Goal: Information Seeking & Learning: Learn about a topic

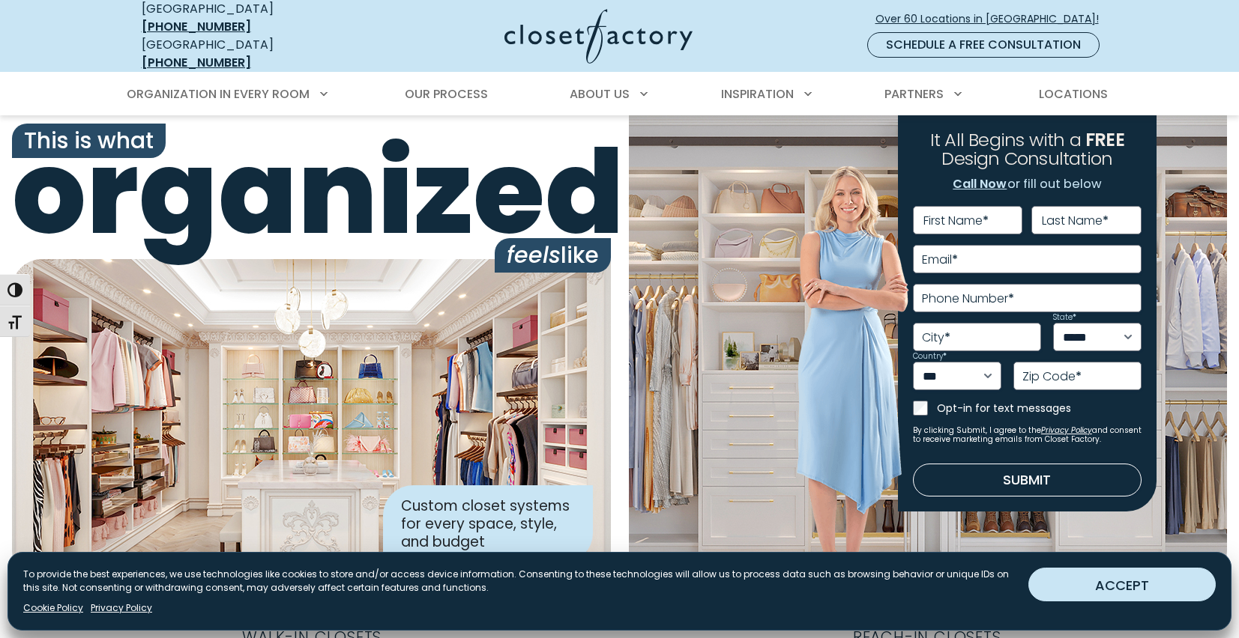
click at [1075, 577] on button "ACCEPT" at bounding box center [1121, 585] width 187 height 34
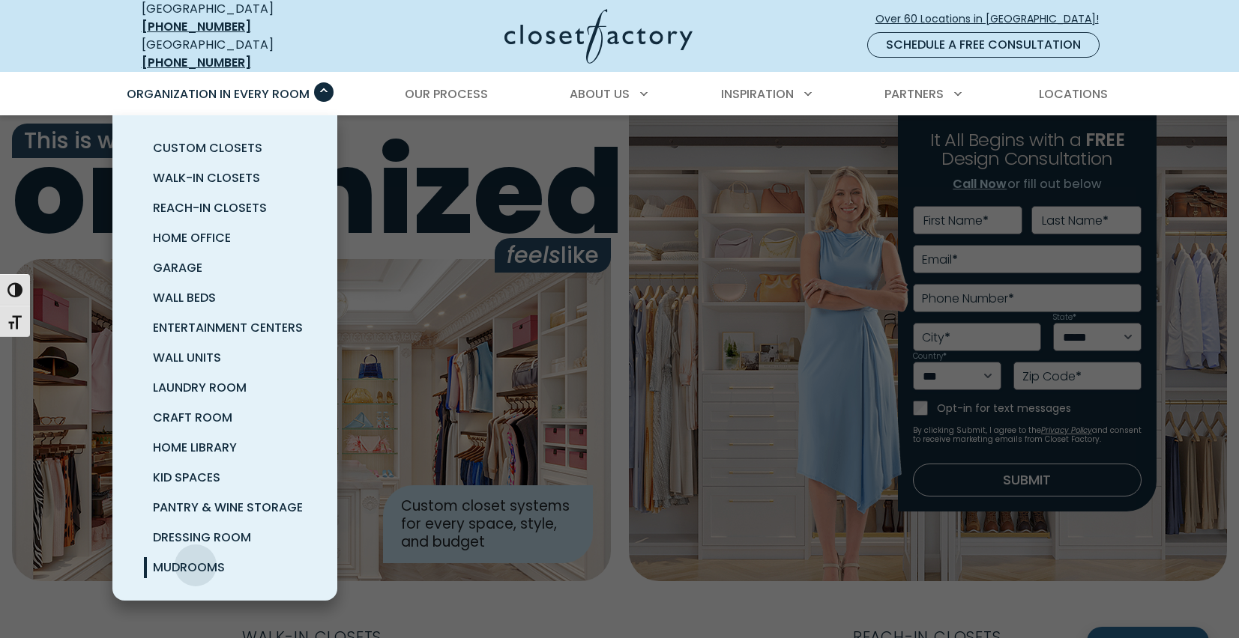
click at [196, 559] on span "Mudrooms" at bounding box center [189, 567] width 72 height 17
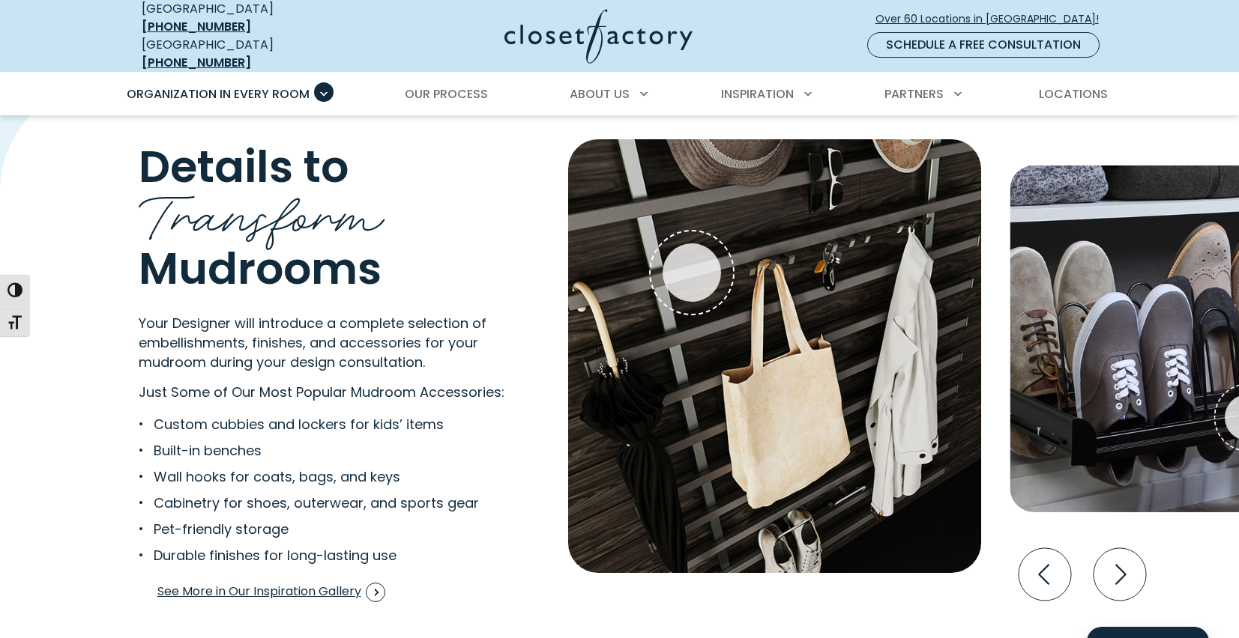
scroll to position [2830, 0]
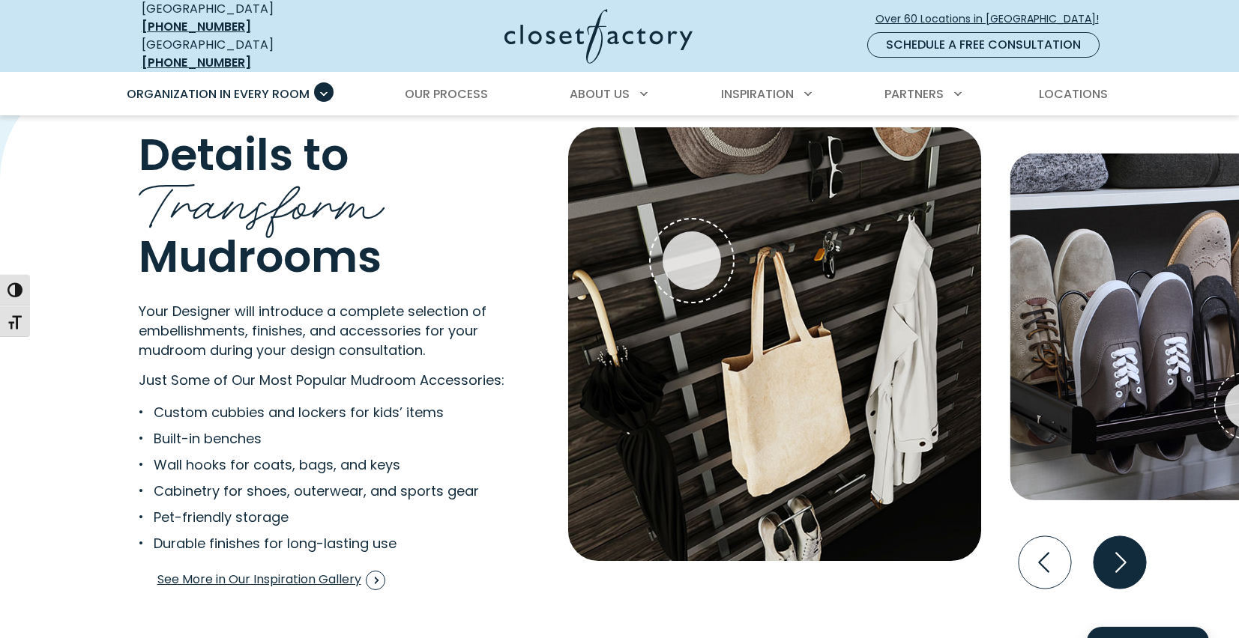
click at [1122, 565] on icon "Next slide" at bounding box center [1119, 563] width 52 height 52
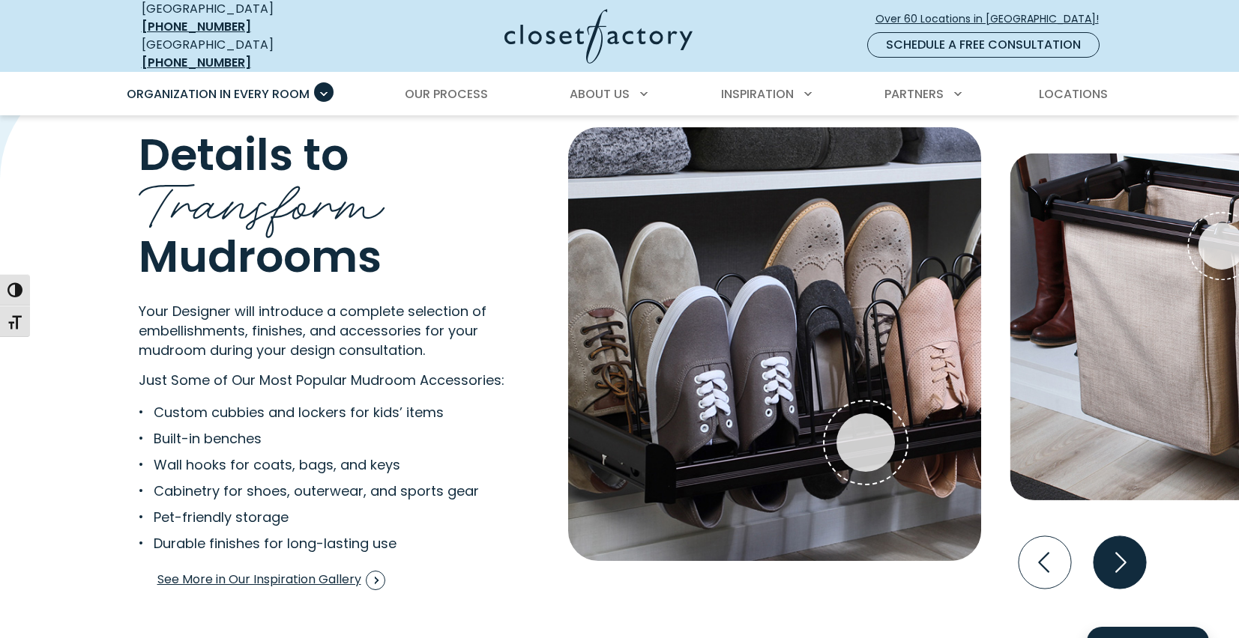
click at [1122, 565] on icon "Next slide" at bounding box center [1119, 563] width 52 height 52
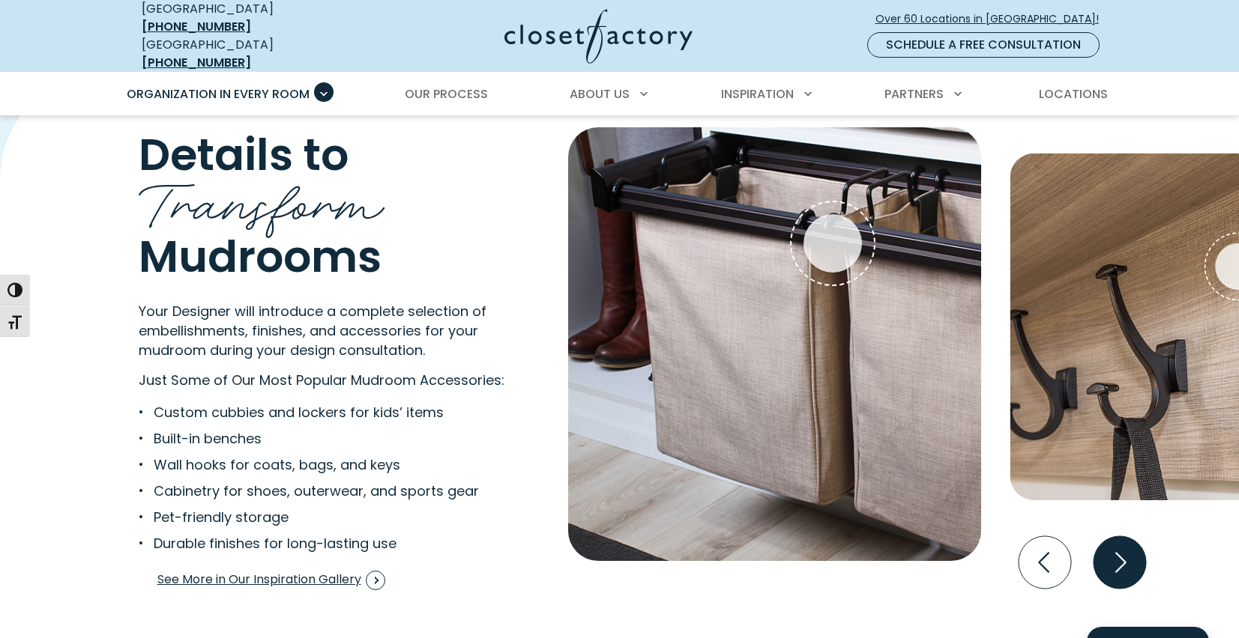
click at [1122, 565] on icon "Next slide" at bounding box center [1119, 563] width 52 height 52
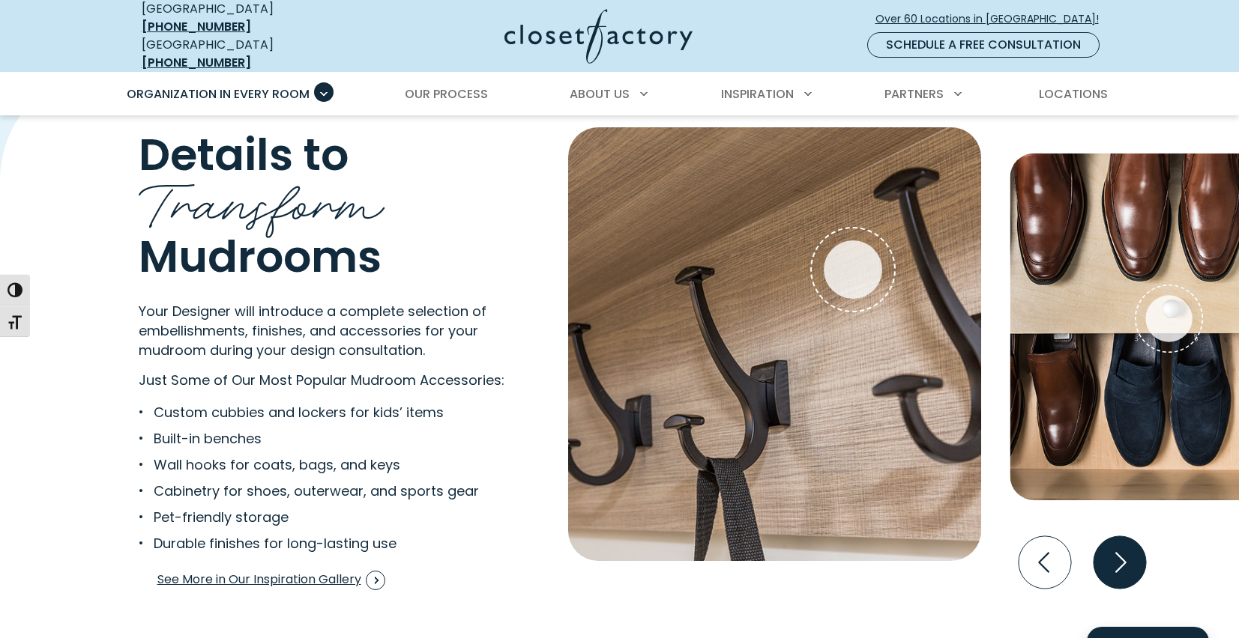
click at [1122, 565] on icon "Next slide" at bounding box center [1119, 563] width 52 height 52
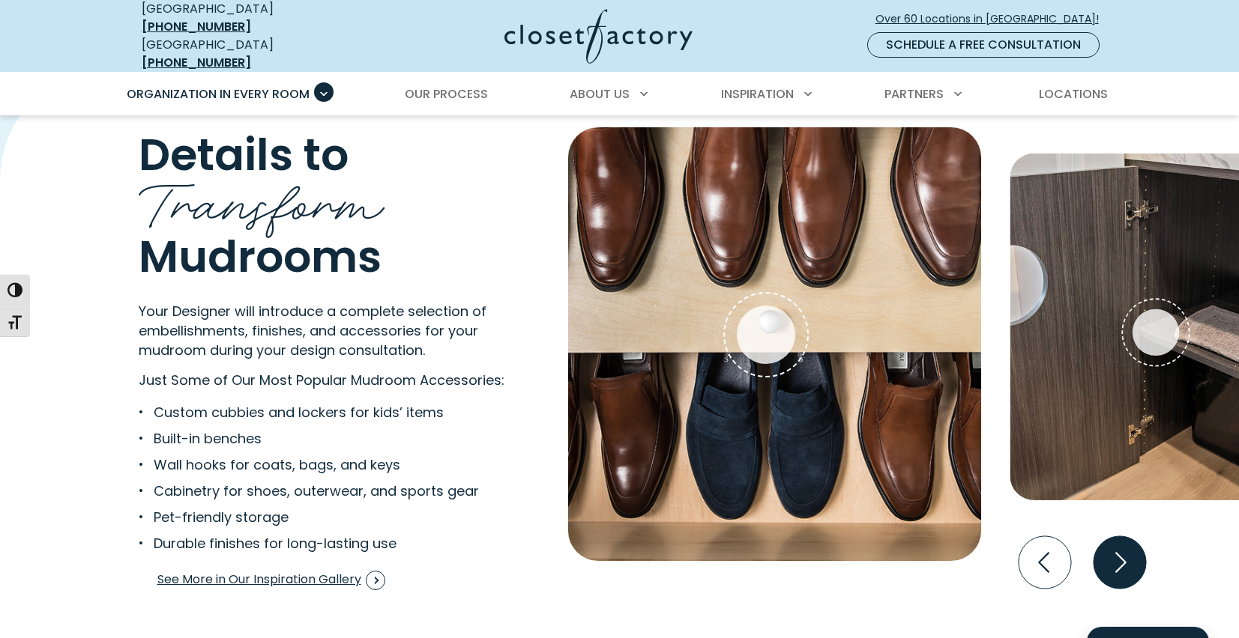
click at [1122, 565] on icon "Next slide" at bounding box center [1119, 563] width 52 height 52
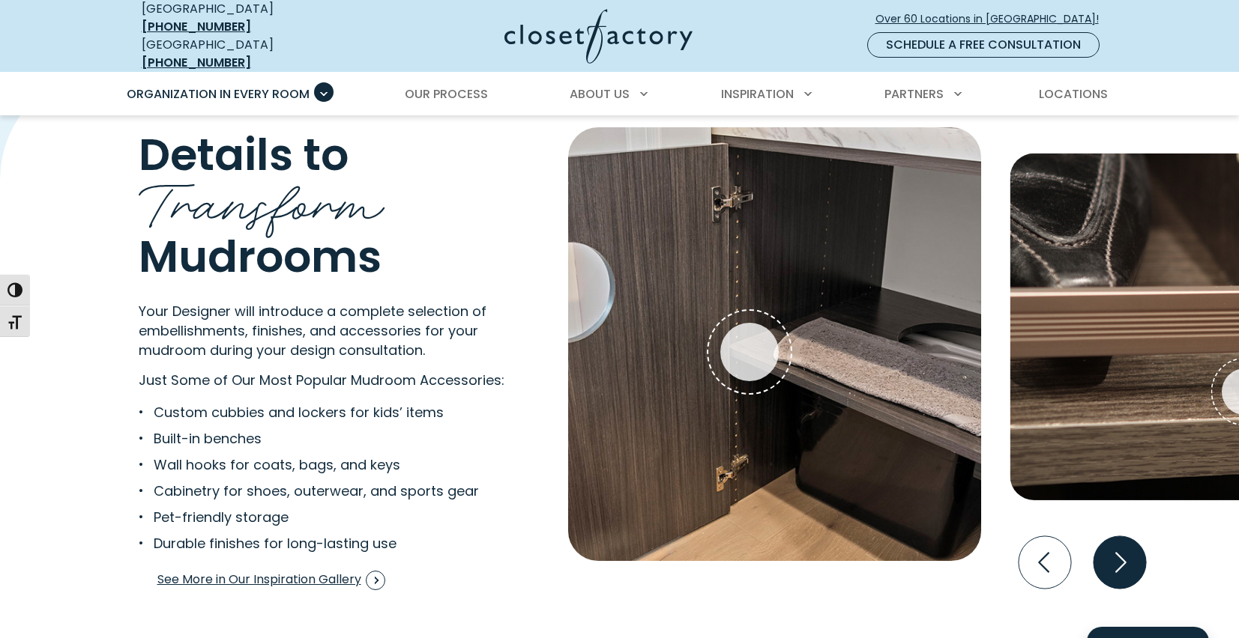
click at [1122, 565] on icon "Next slide" at bounding box center [1119, 563] width 52 height 52
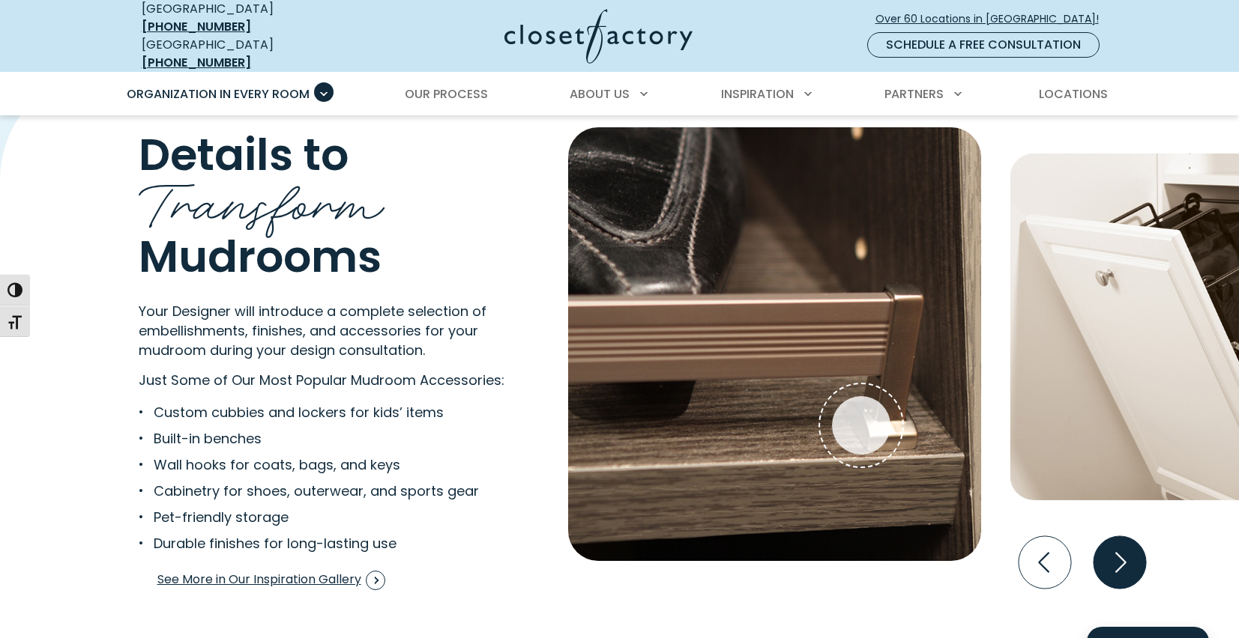
click at [1122, 565] on icon "Next slide" at bounding box center [1119, 563] width 52 height 52
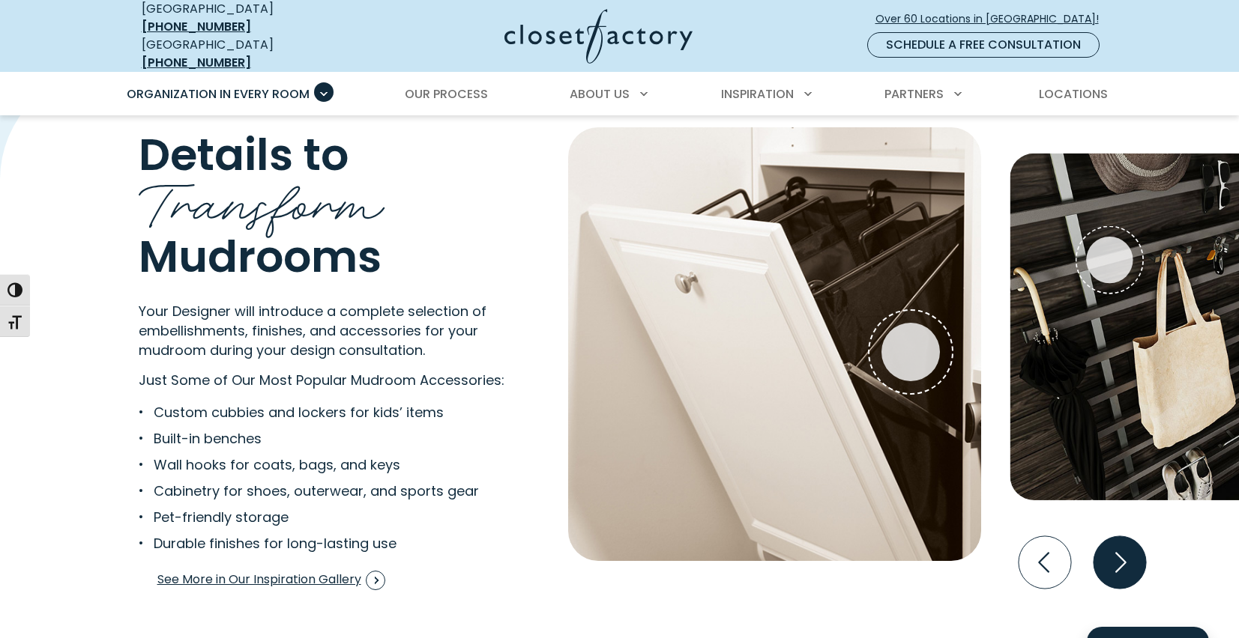
click at [1122, 565] on icon "Next slide" at bounding box center [1119, 563] width 52 height 52
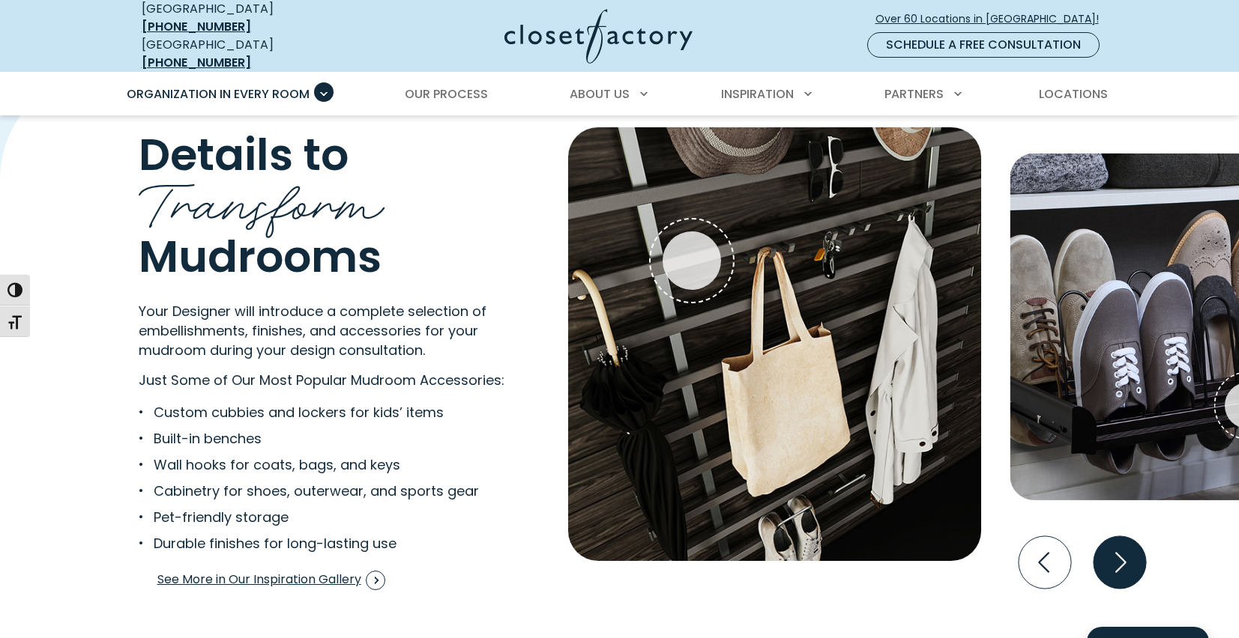
click at [1122, 565] on icon "Next slide" at bounding box center [1119, 563] width 52 height 52
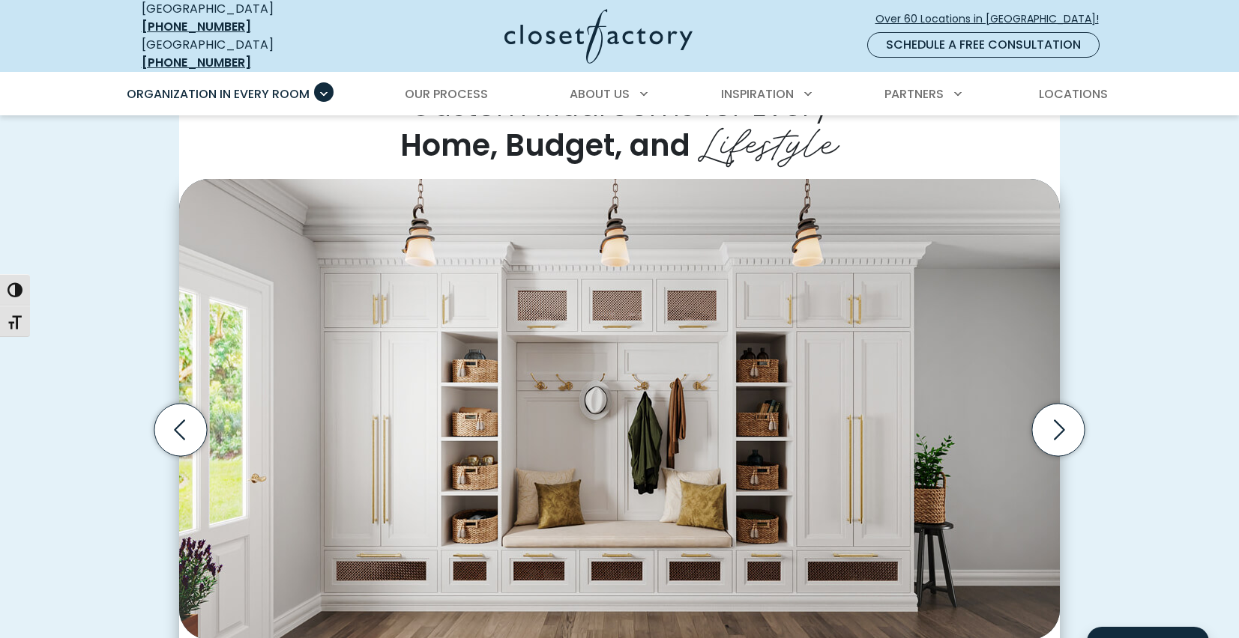
scroll to position [468, 0]
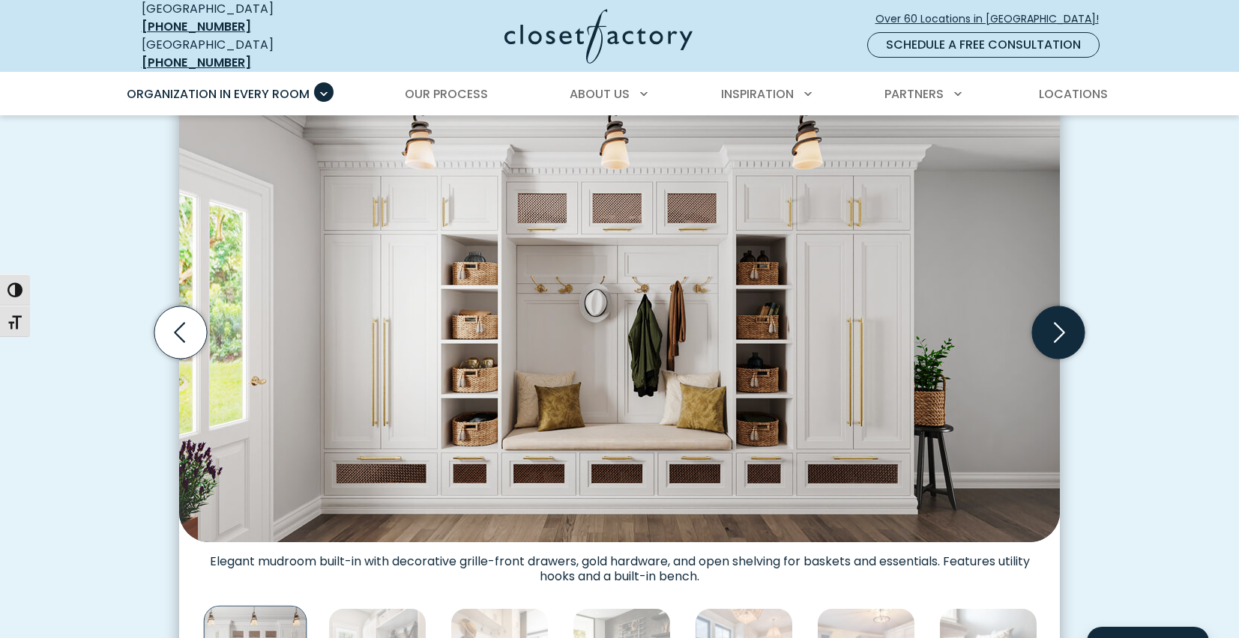
click at [1070, 347] on icon "Next slide" at bounding box center [1058, 332] width 64 height 64
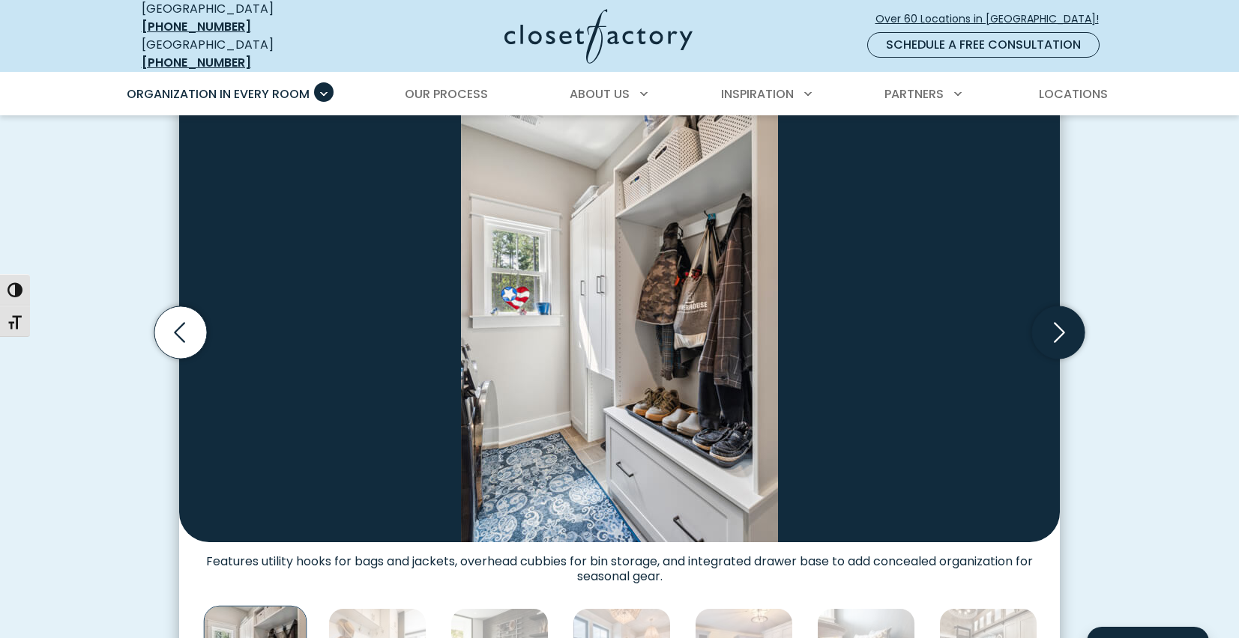
click at [1070, 347] on icon "Next slide" at bounding box center [1058, 332] width 64 height 64
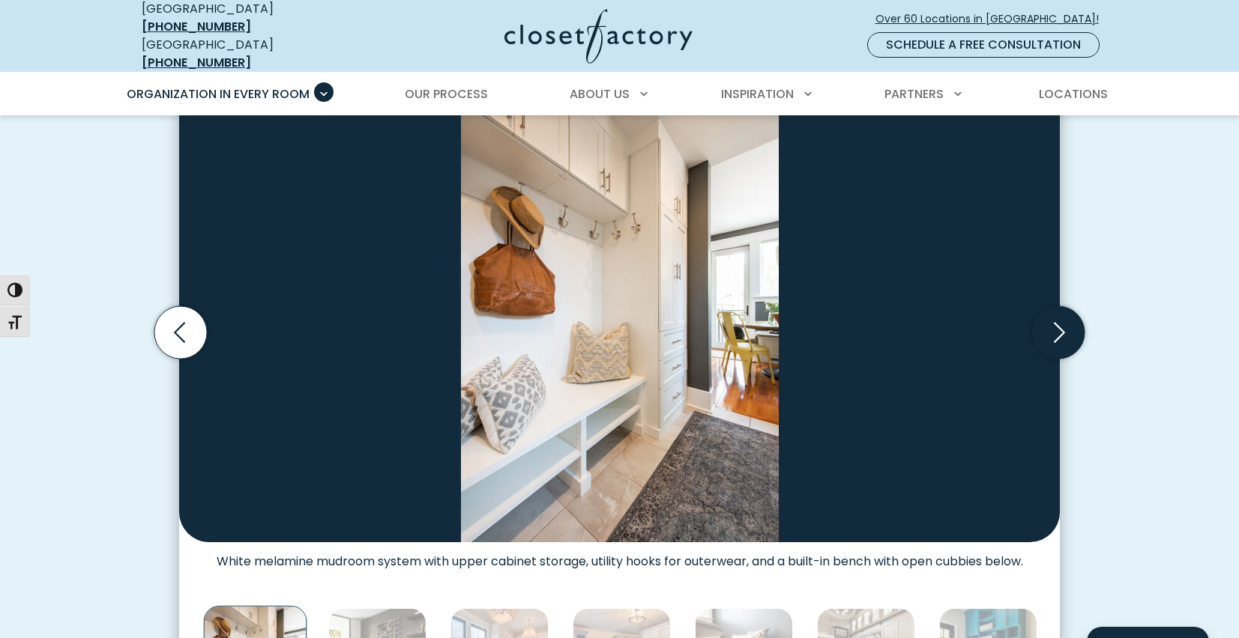
click at [1070, 347] on icon "Next slide" at bounding box center [1058, 332] width 64 height 64
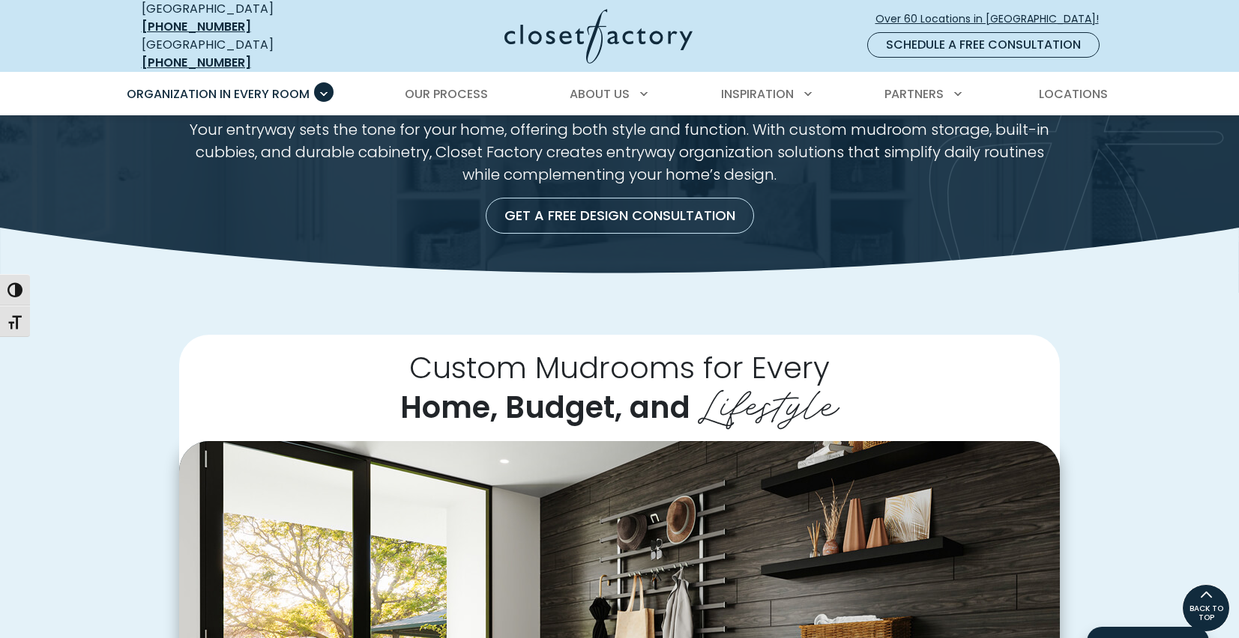
scroll to position [0, 0]
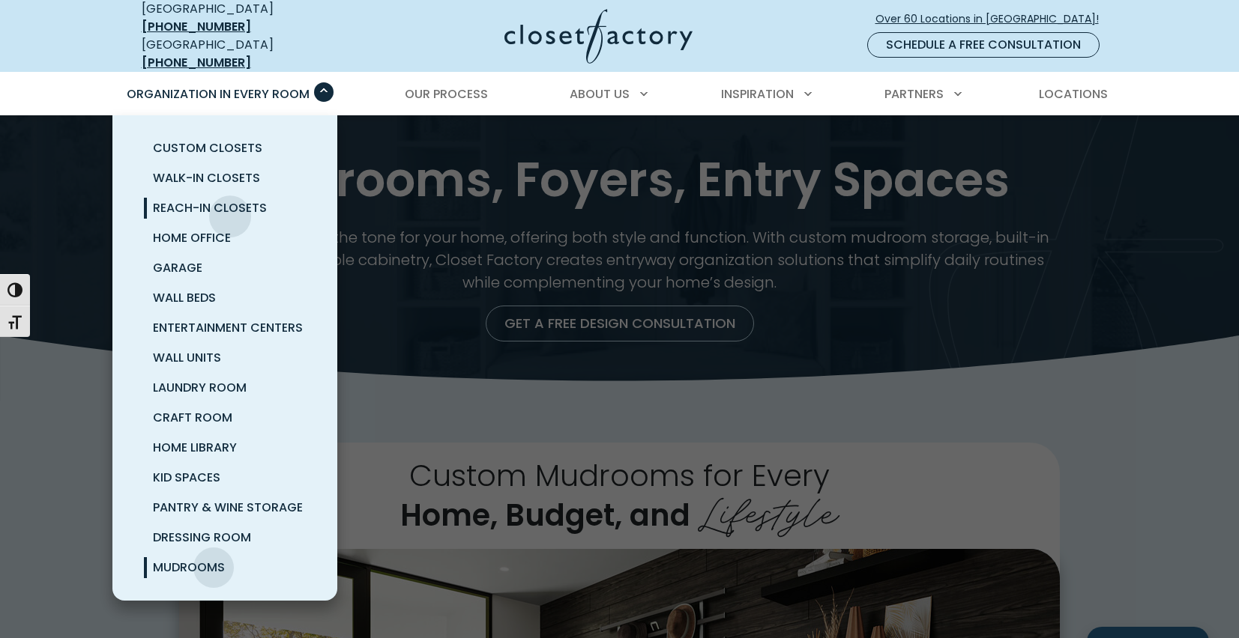
click at [230, 205] on link "Reach-In Closets" at bounding box center [242, 208] width 225 height 30
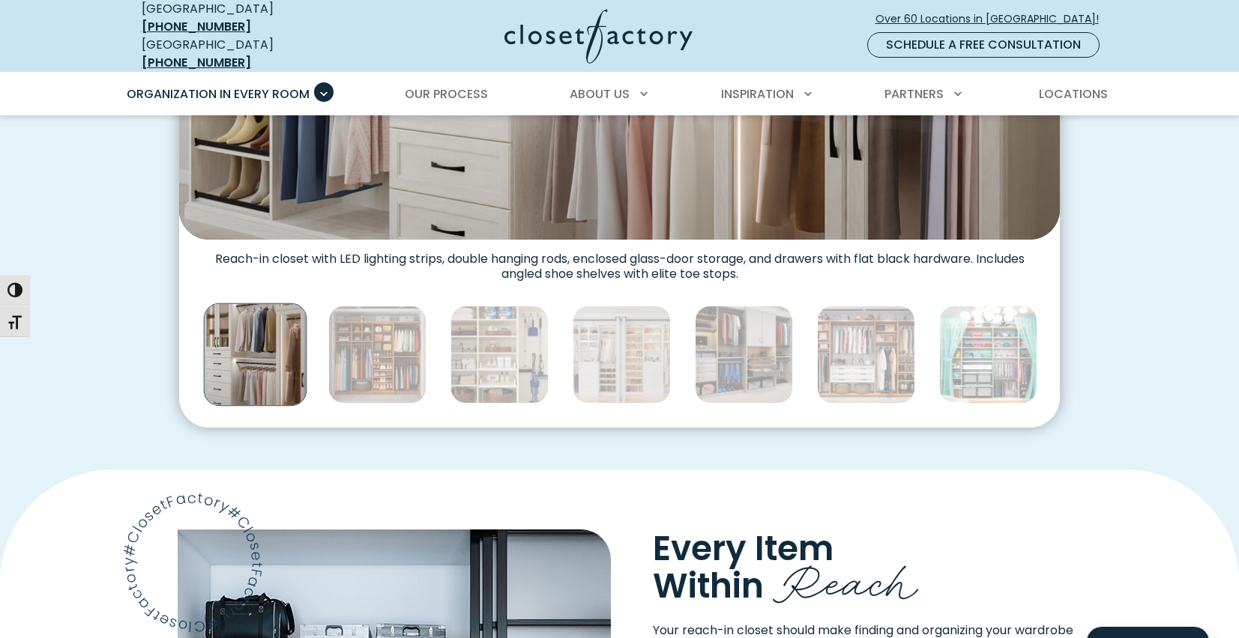
scroll to position [860, 0]
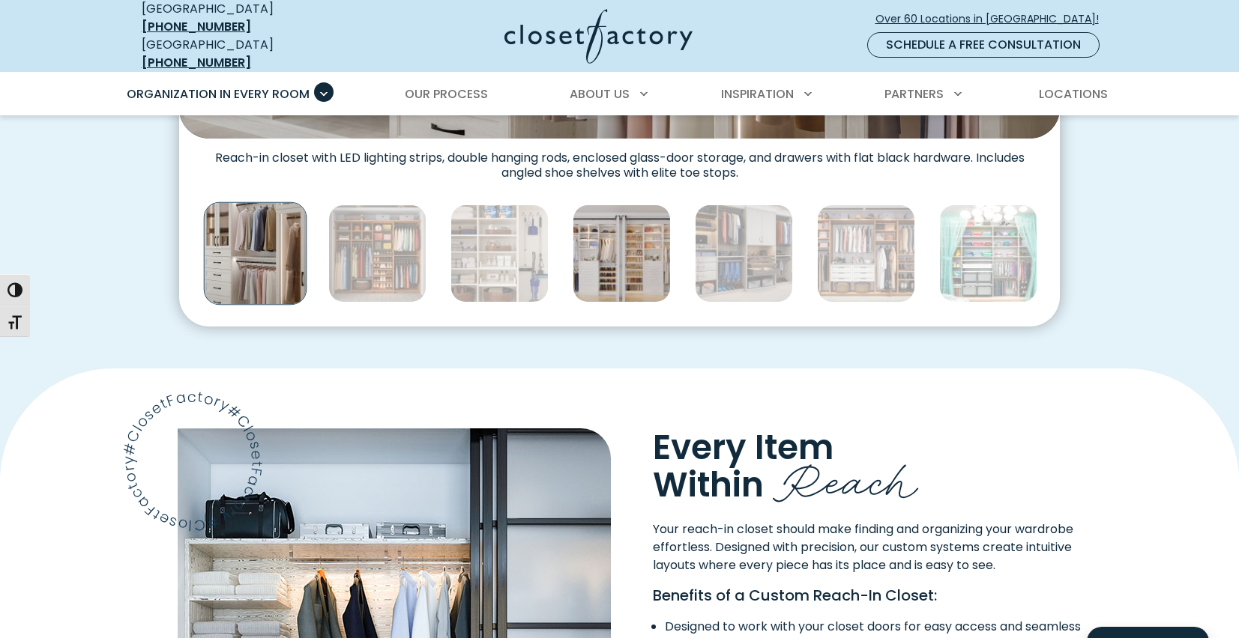
click at [609, 272] on img "Thumbnail Gallery" at bounding box center [622, 254] width 98 height 98
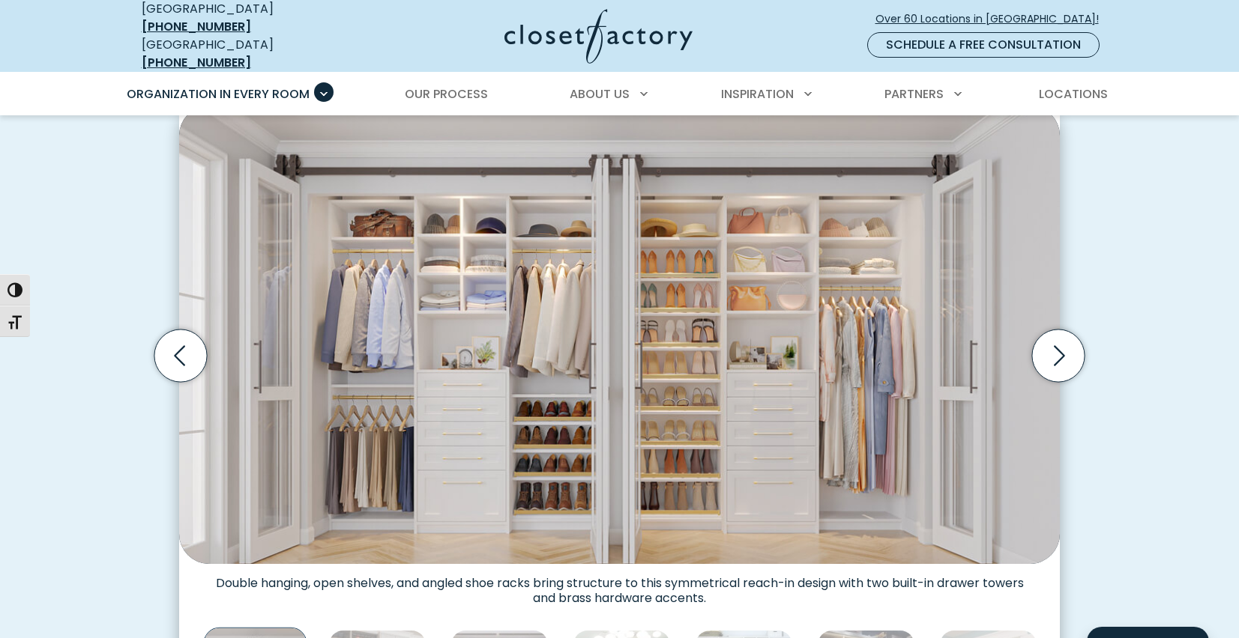
scroll to position [444, 0]
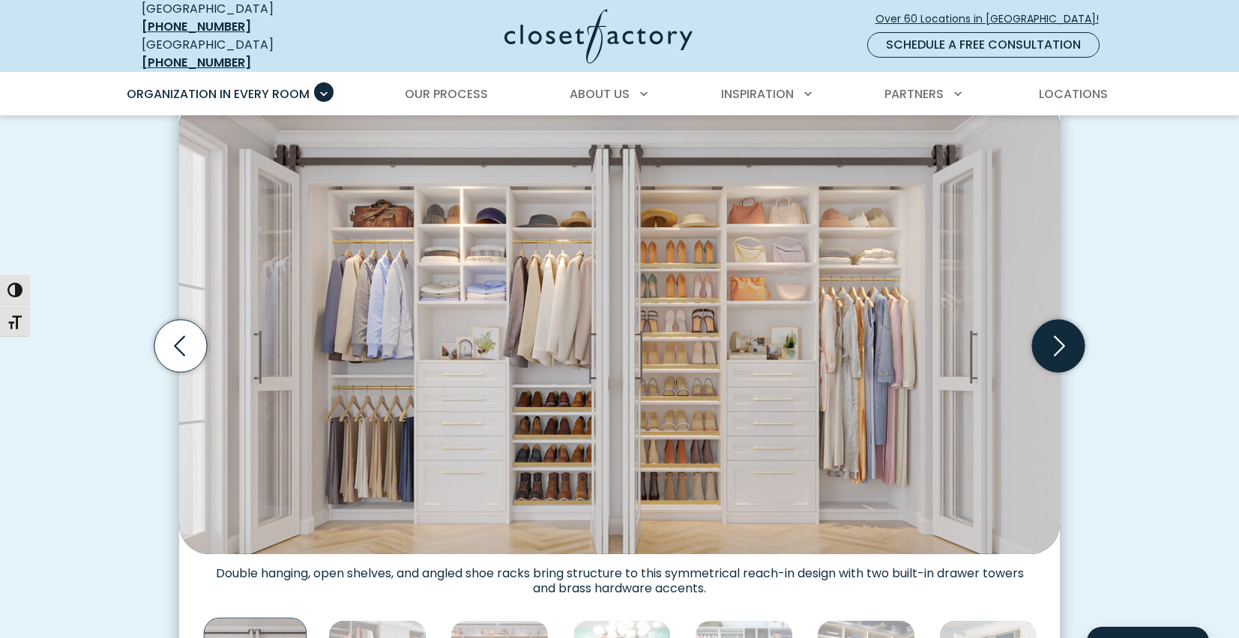
click at [1065, 345] on icon "Next slide" at bounding box center [1058, 346] width 52 height 52
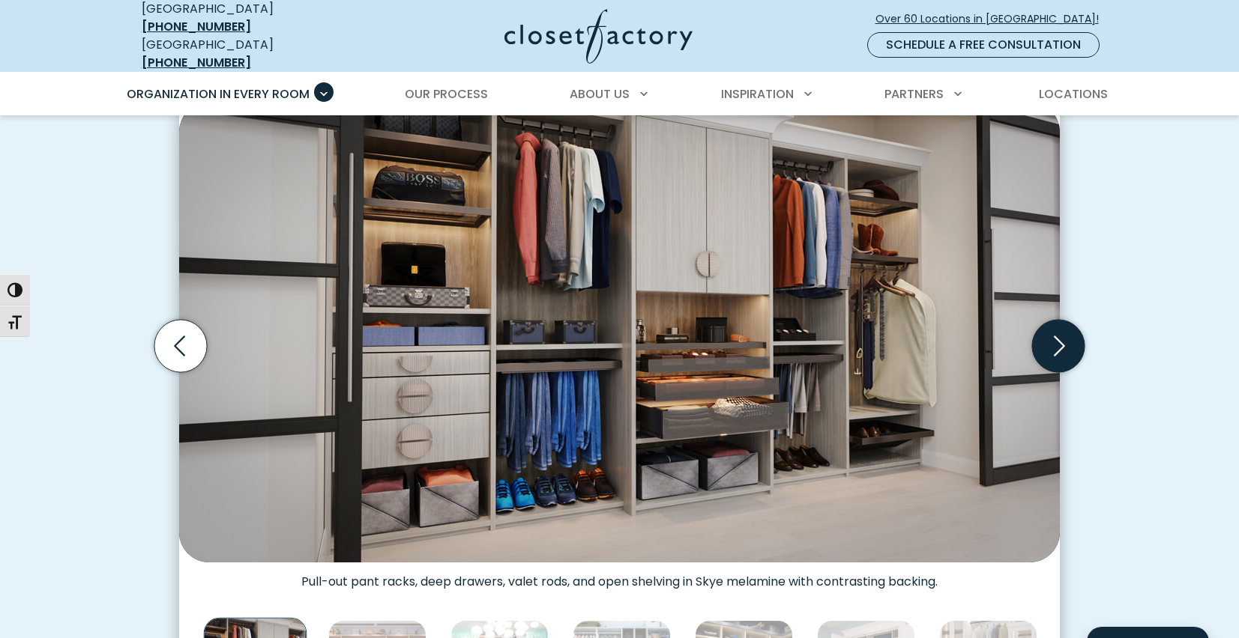
click at [1065, 345] on icon "Next slide" at bounding box center [1058, 346] width 52 height 52
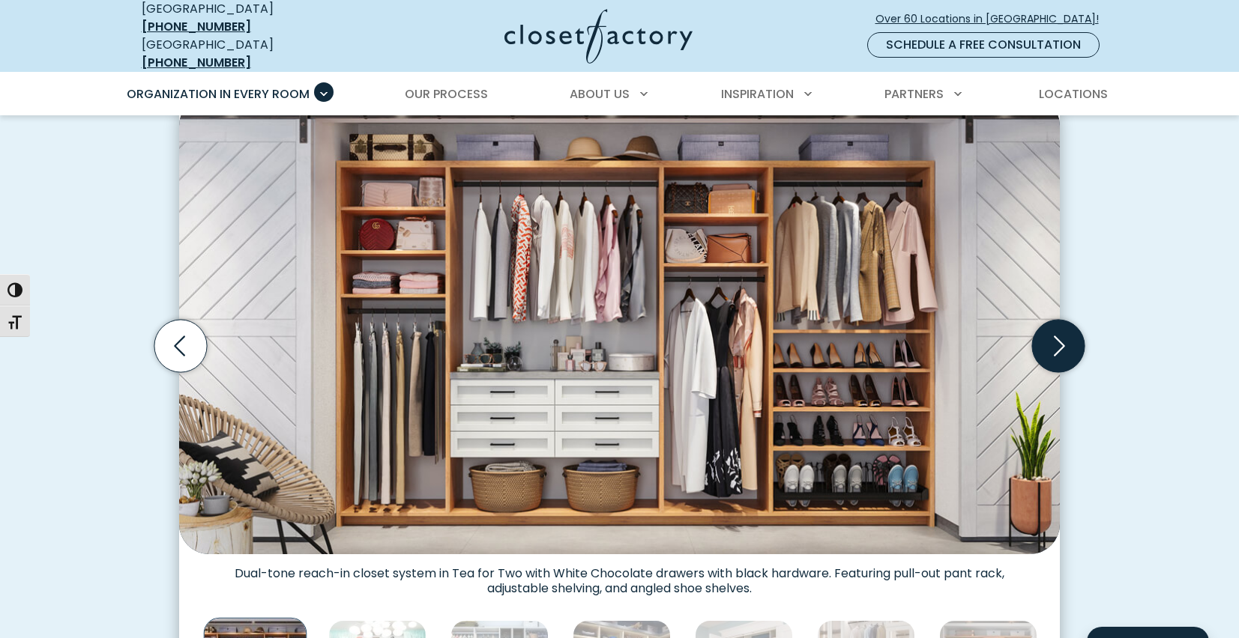
click at [1065, 345] on icon "Next slide" at bounding box center [1058, 346] width 52 height 52
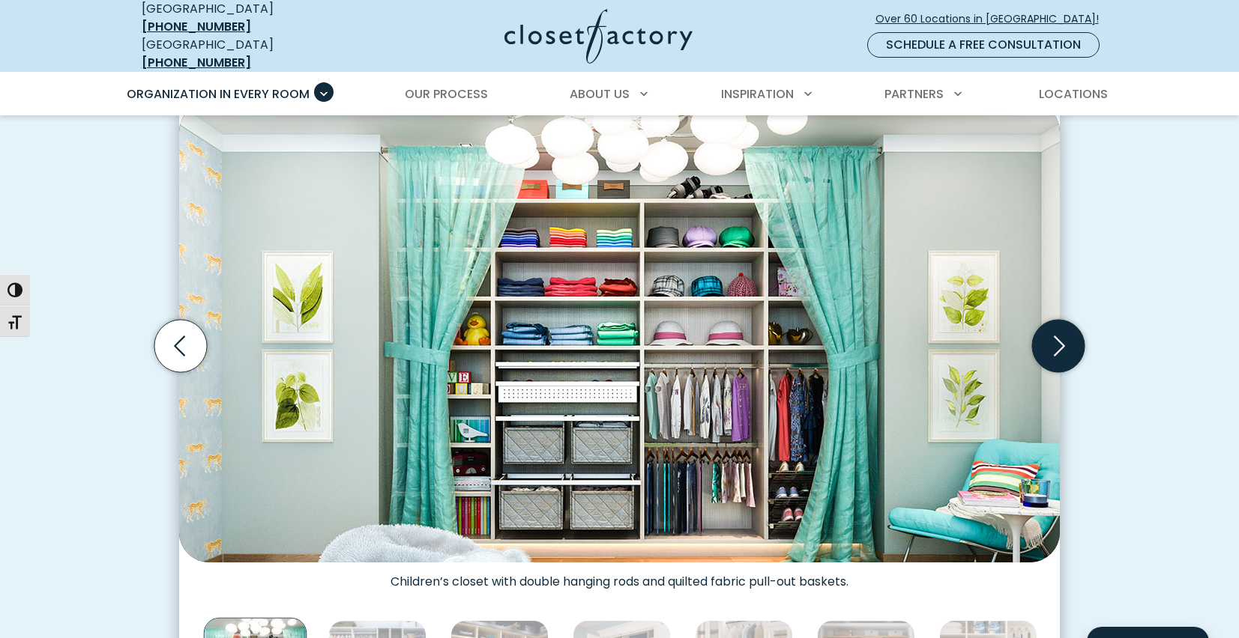
click at [1065, 345] on icon "Next slide" at bounding box center [1058, 346] width 52 height 52
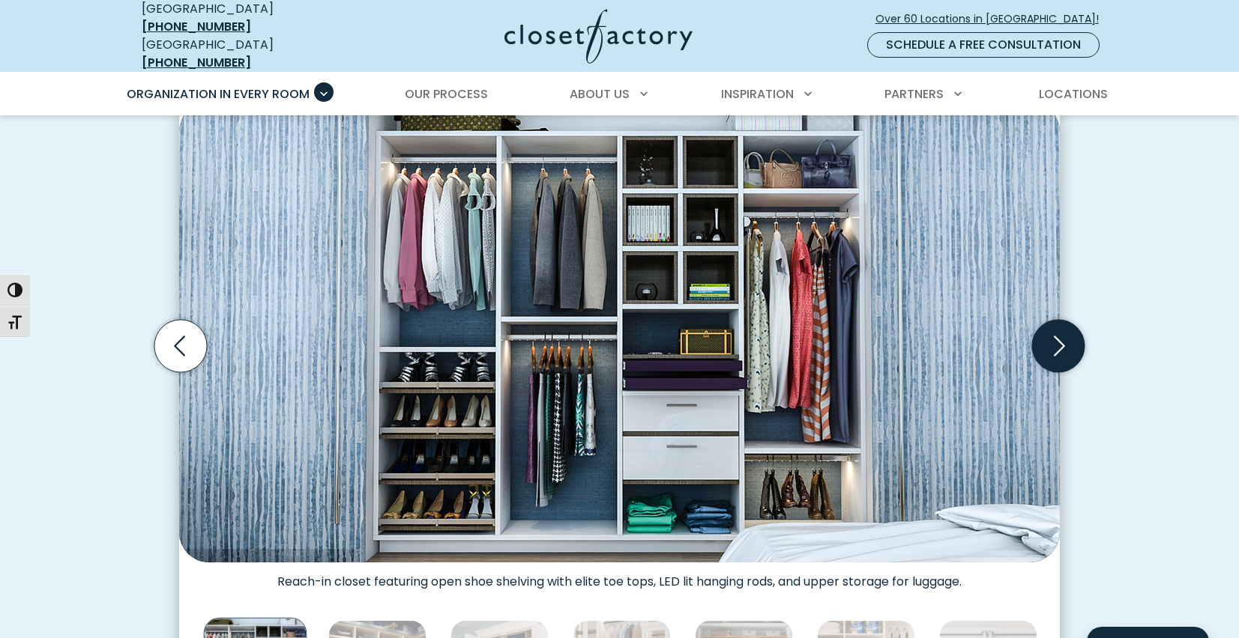
click at [1065, 345] on icon "Next slide" at bounding box center [1058, 346] width 52 height 52
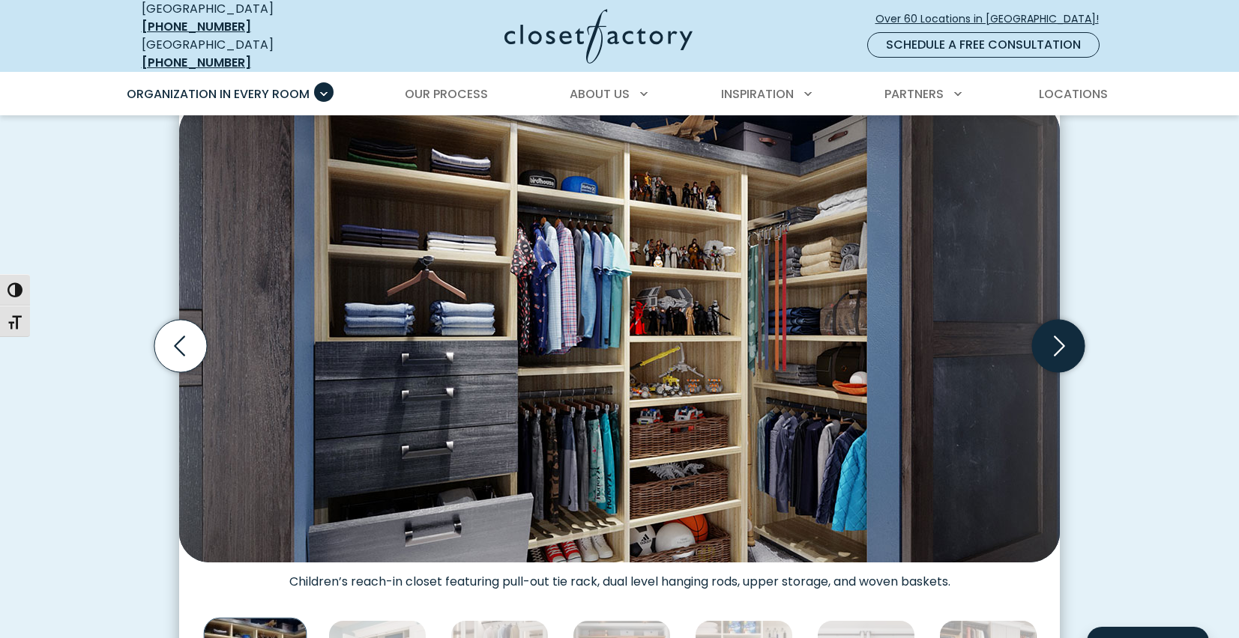
click at [1065, 345] on icon "Next slide" at bounding box center [1058, 346] width 52 height 52
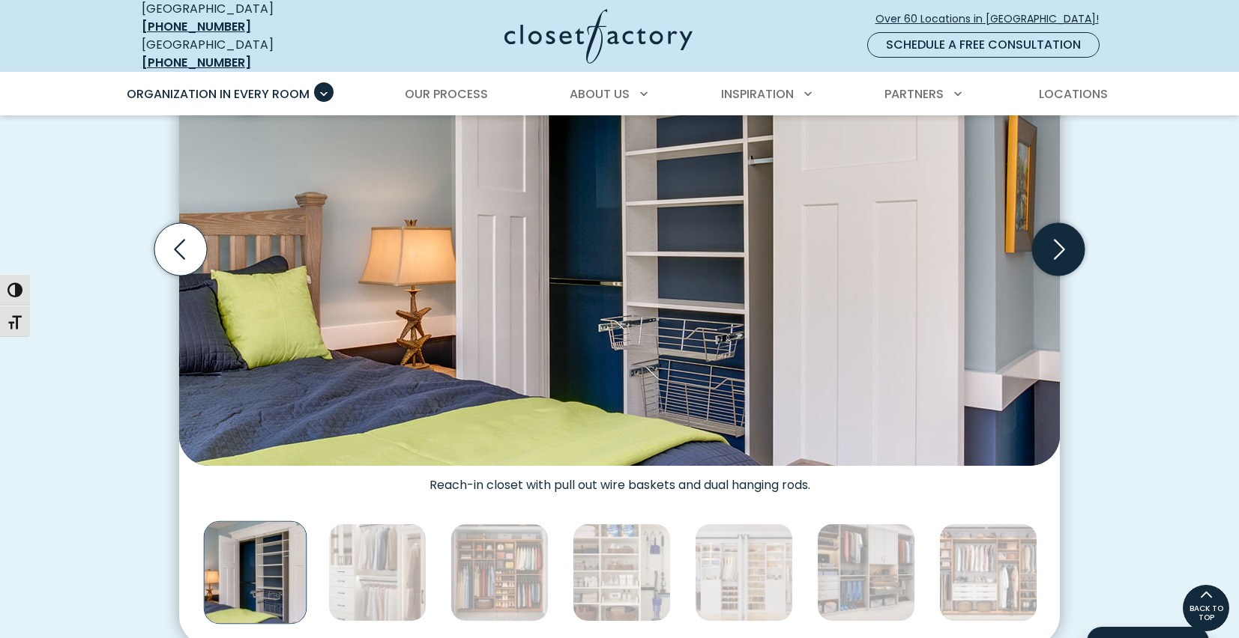
scroll to position [302, 0]
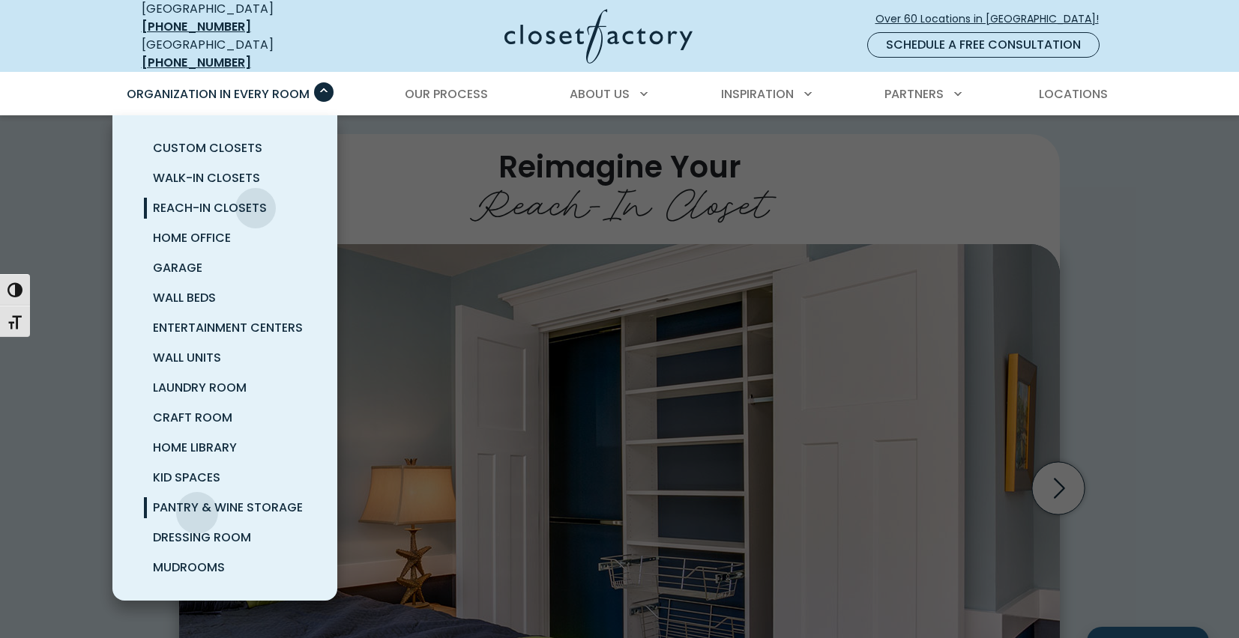
click at [197, 502] on span "Pantry & Wine Storage" at bounding box center [228, 507] width 150 height 17
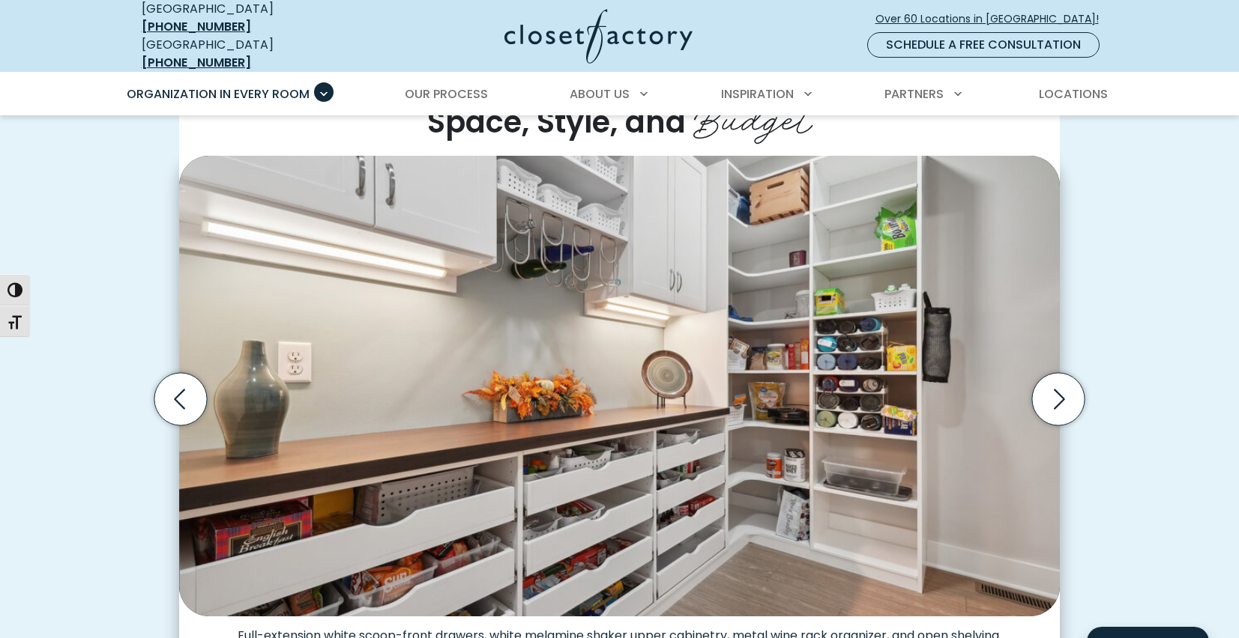
scroll to position [395, 0]
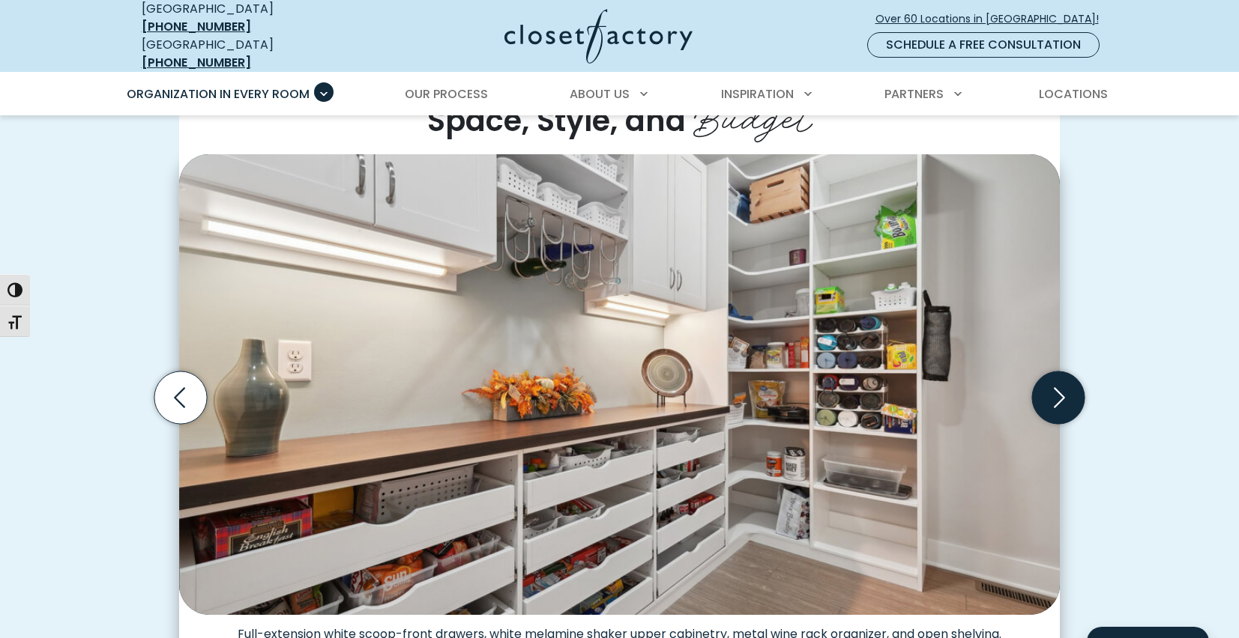
click at [1069, 409] on icon "Next slide" at bounding box center [1058, 398] width 52 height 52
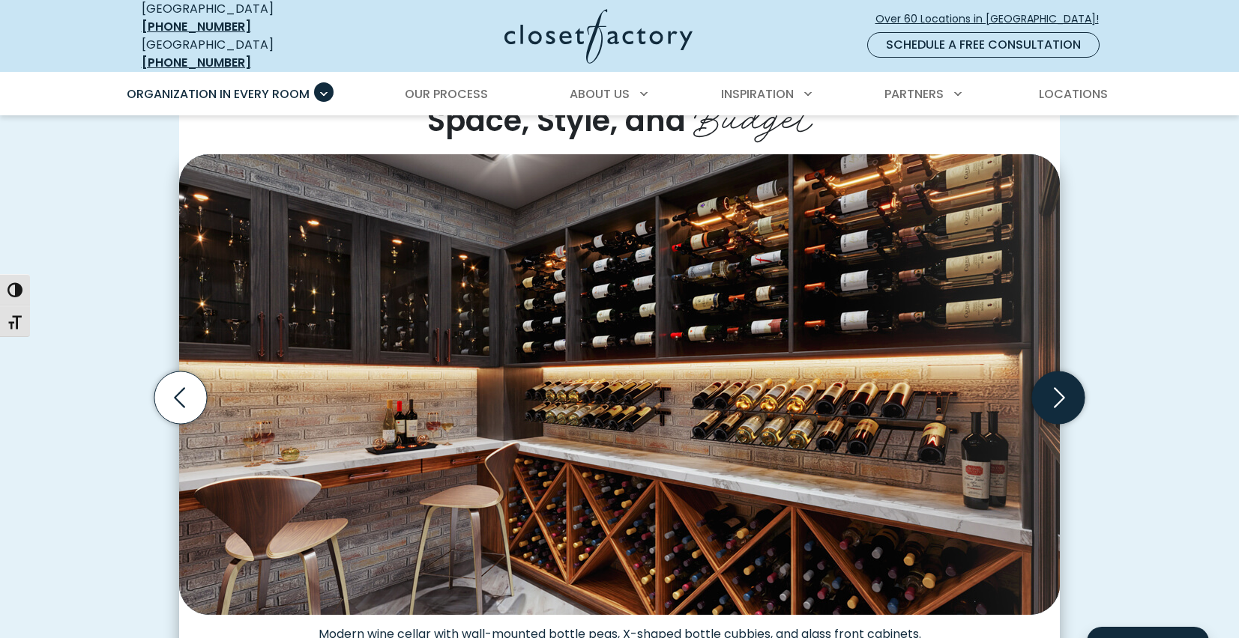
click at [1067, 390] on icon "Next slide" at bounding box center [1058, 398] width 52 height 52
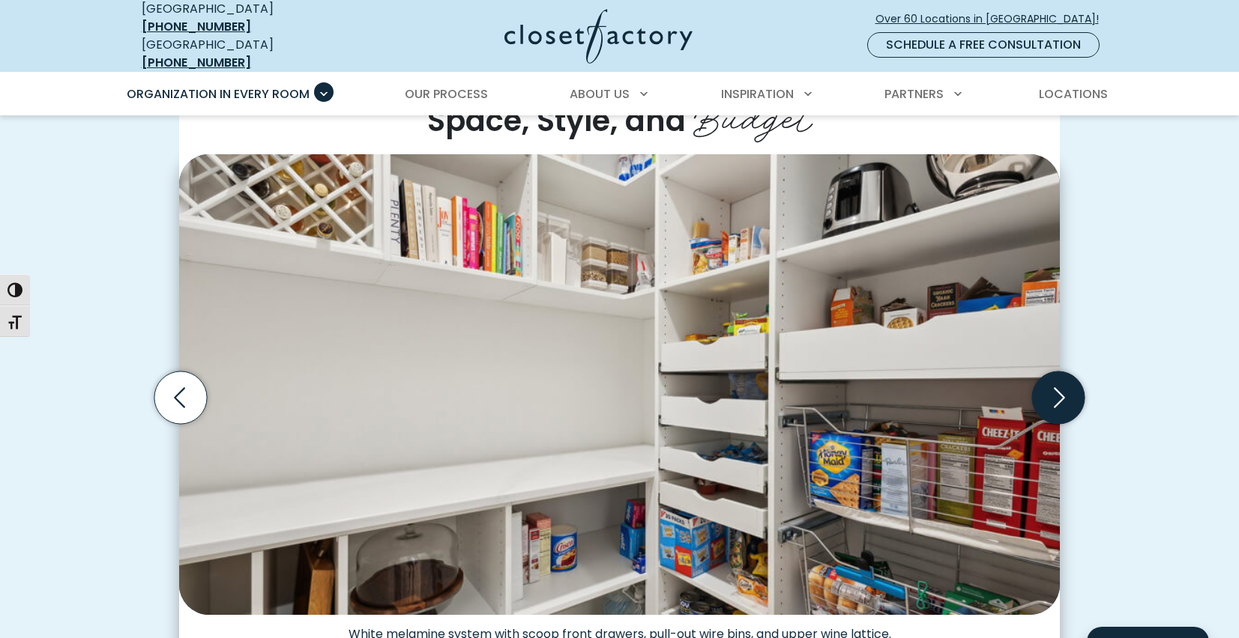
click at [1067, 390] on icon "Next slide" at bounding box center [1058, 398] width 52 height 52
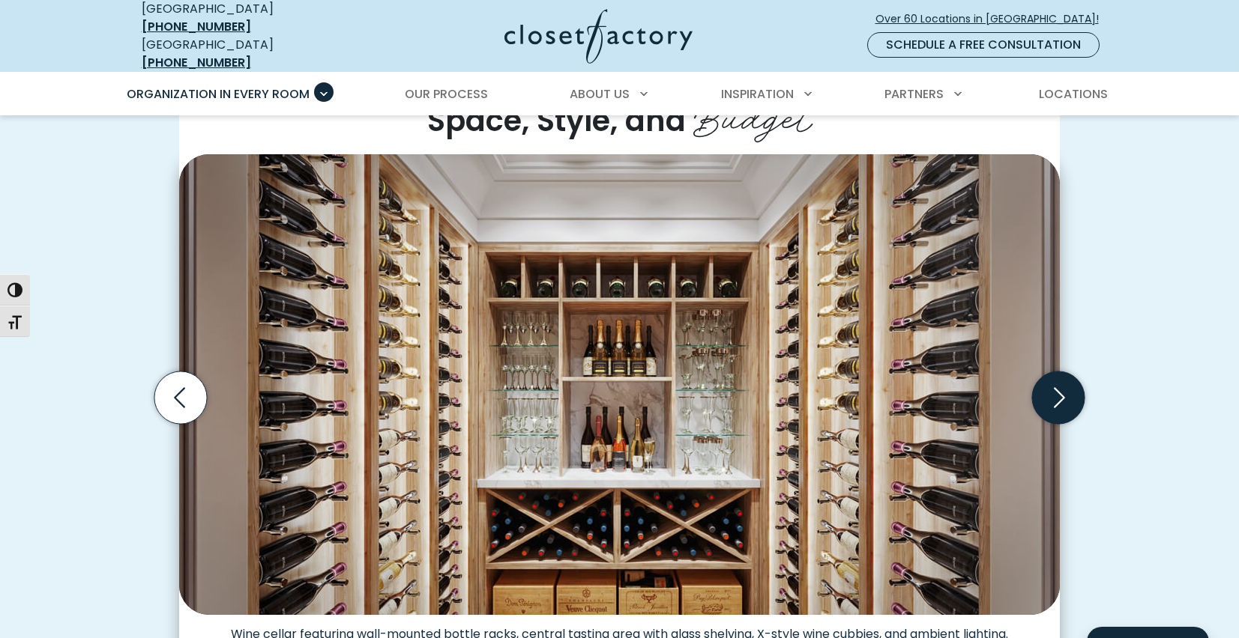
click at [1067, 390] on icon "Next slide" at bounding box center [1058, 398] width 52 height 52
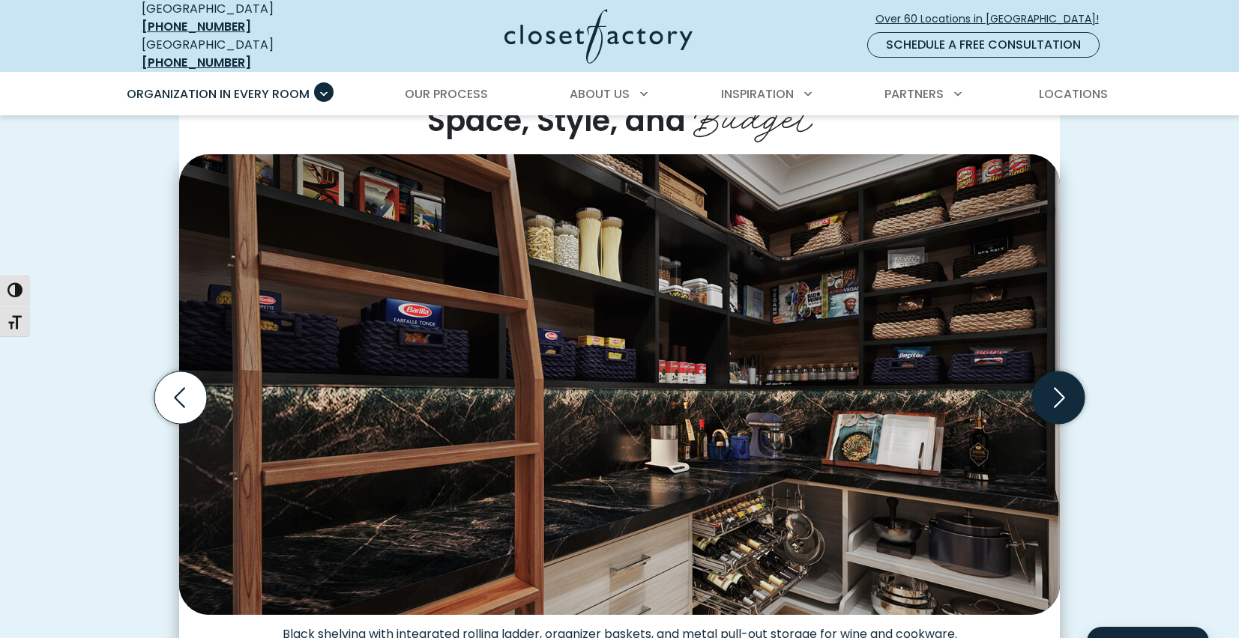
click at [1067, 390] on icon "Next slide" at bounding box center [1058, 398] width 52 height 52
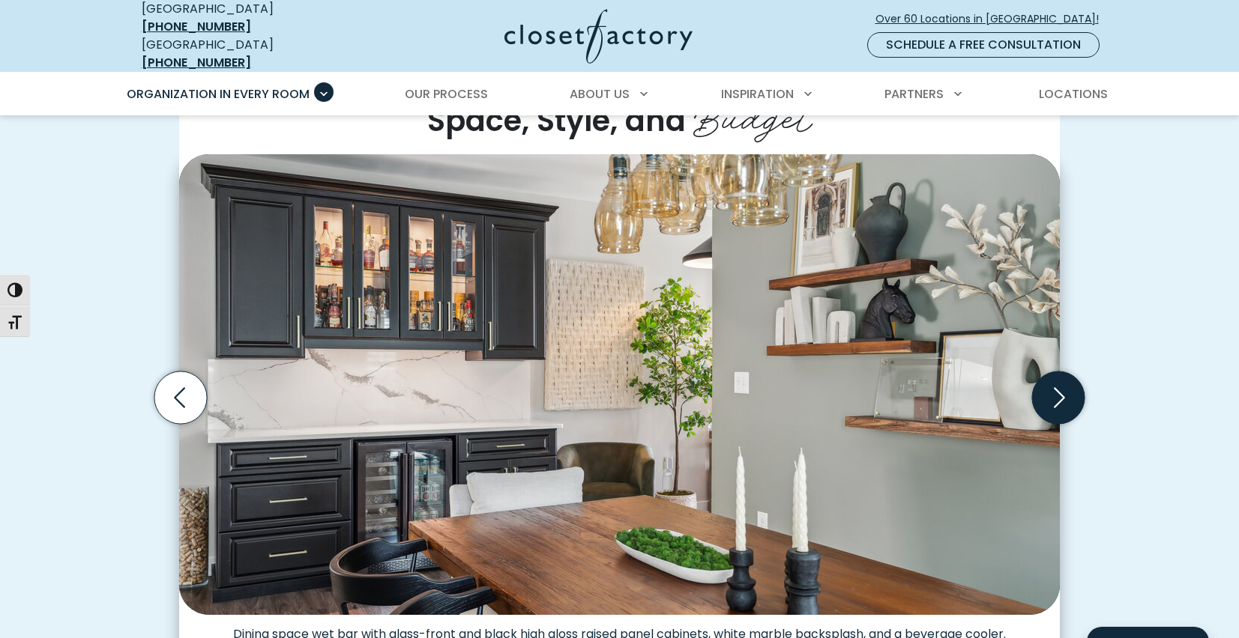
click at [1067, 389] on icon "Next slide" at bounding box center [1058, 398] width 52 height 52
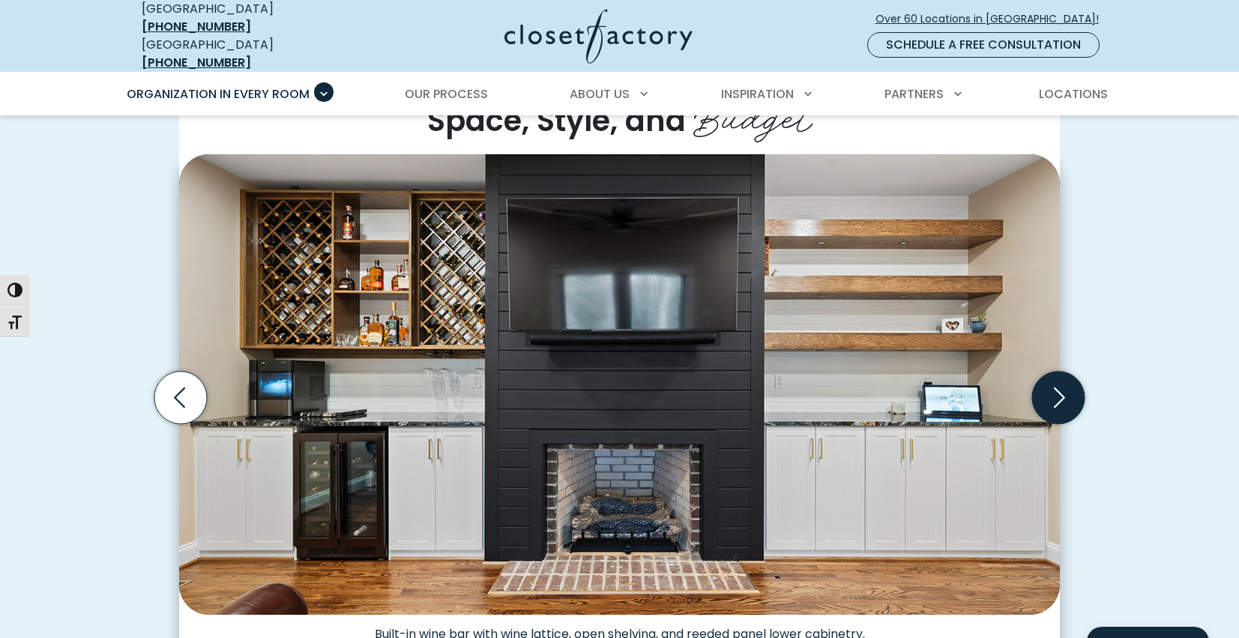
click at [1067, 387] on icon "Next slide" at bounding box center [1058, 398] width 52 height 52
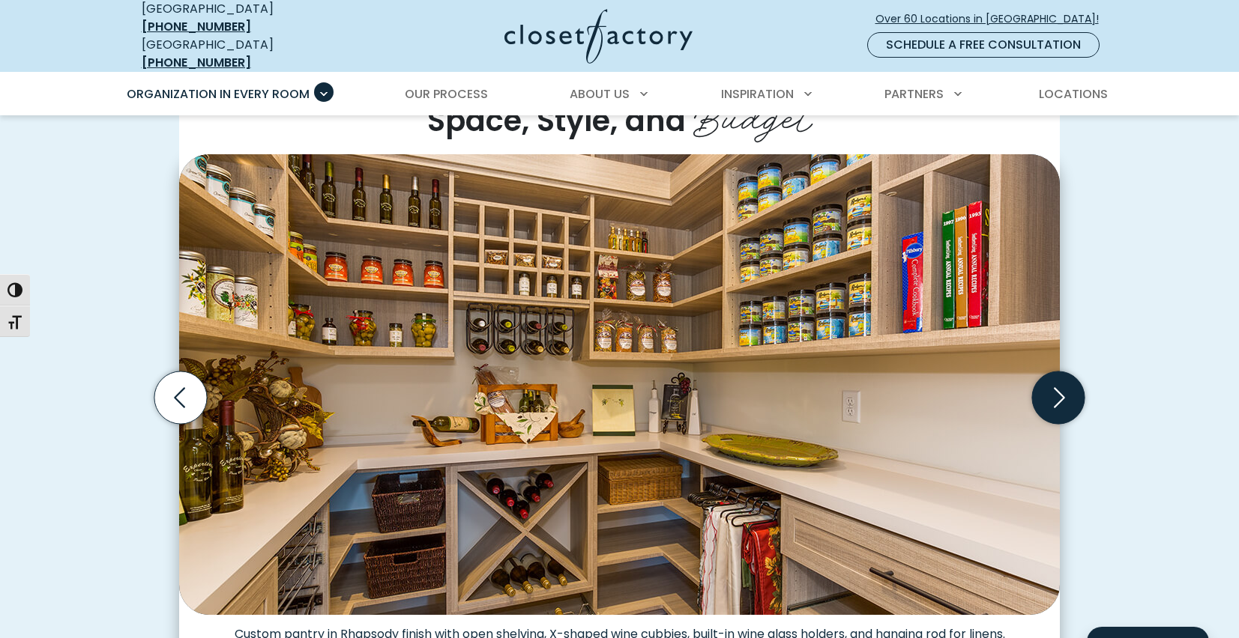
click at [1067, 387] on icon "Next slide" at bounding box center [1058, 398] width 52 height 52
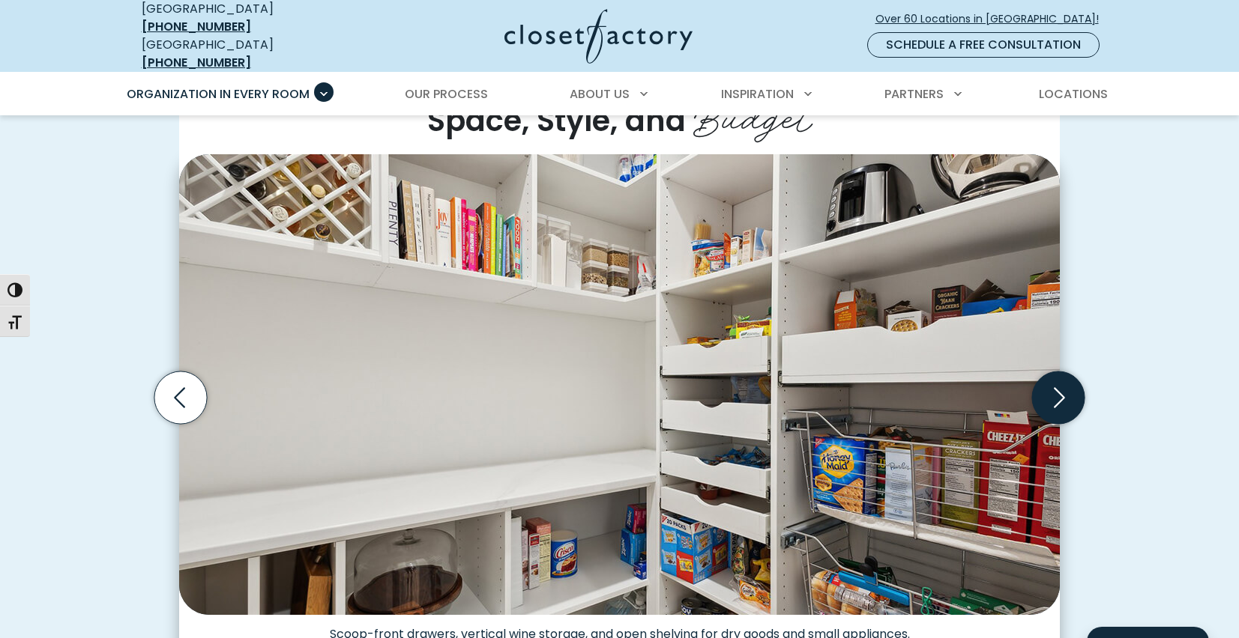
click at [1067, 387] on icon "Next slide" at bounding box center [1058, 398] width 52 height 52
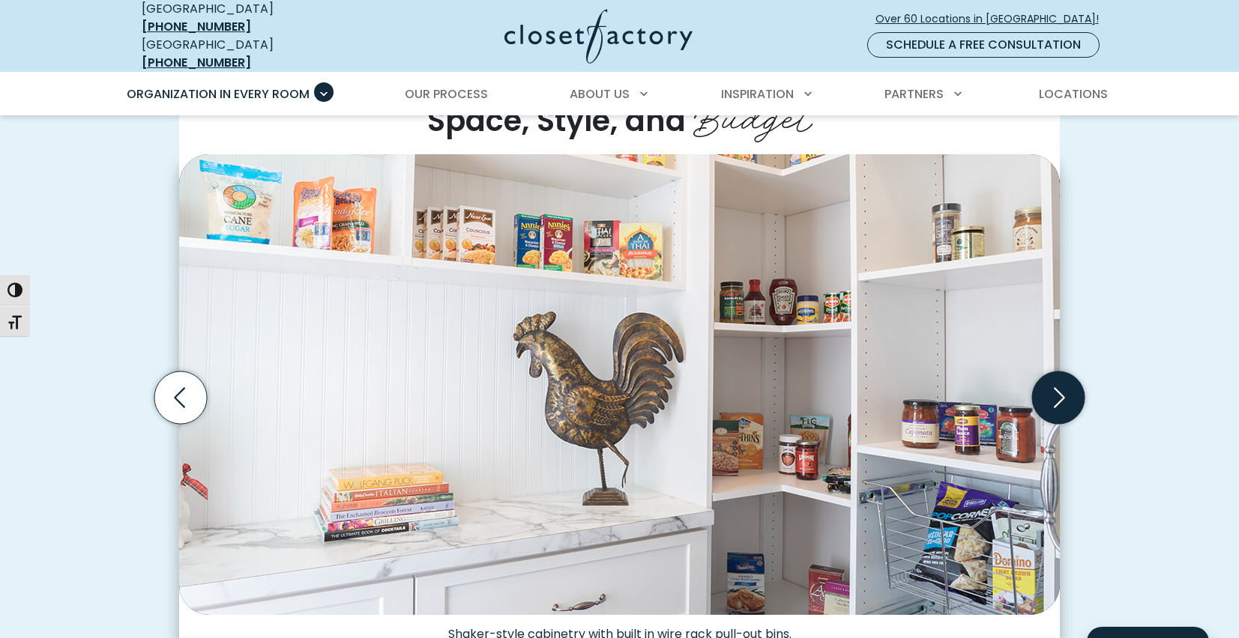
click at [1067, 386] on icon "Next slide" at bounding box center [1058, 398] width 52 height 52
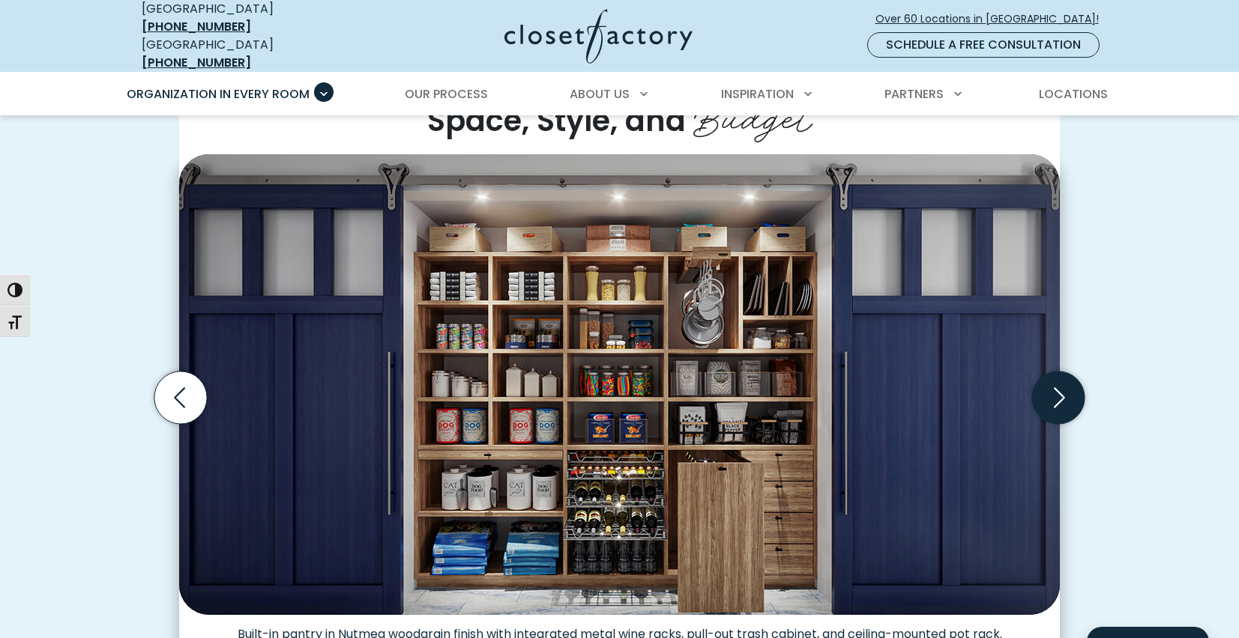
click at [1067, 386] on icon "Next slide" at bounding box center [1058, 398] width 52 height 52
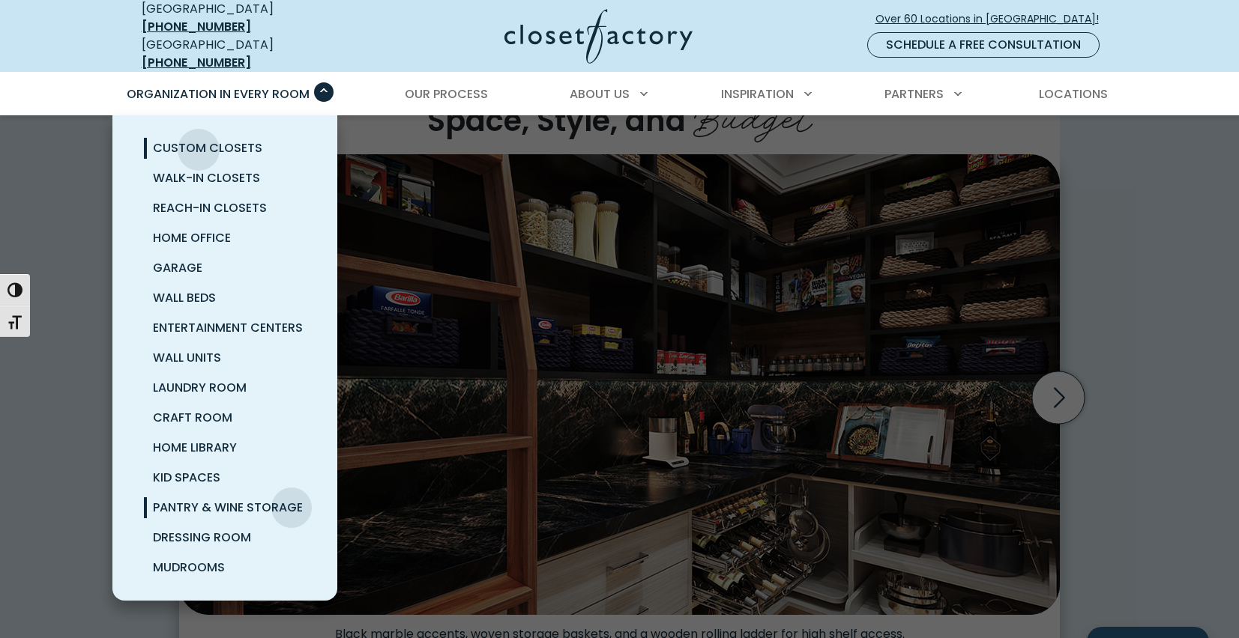
click at [199, 139] on span "Custom Closets" at bounding box center [207, 147] width 109 height 17
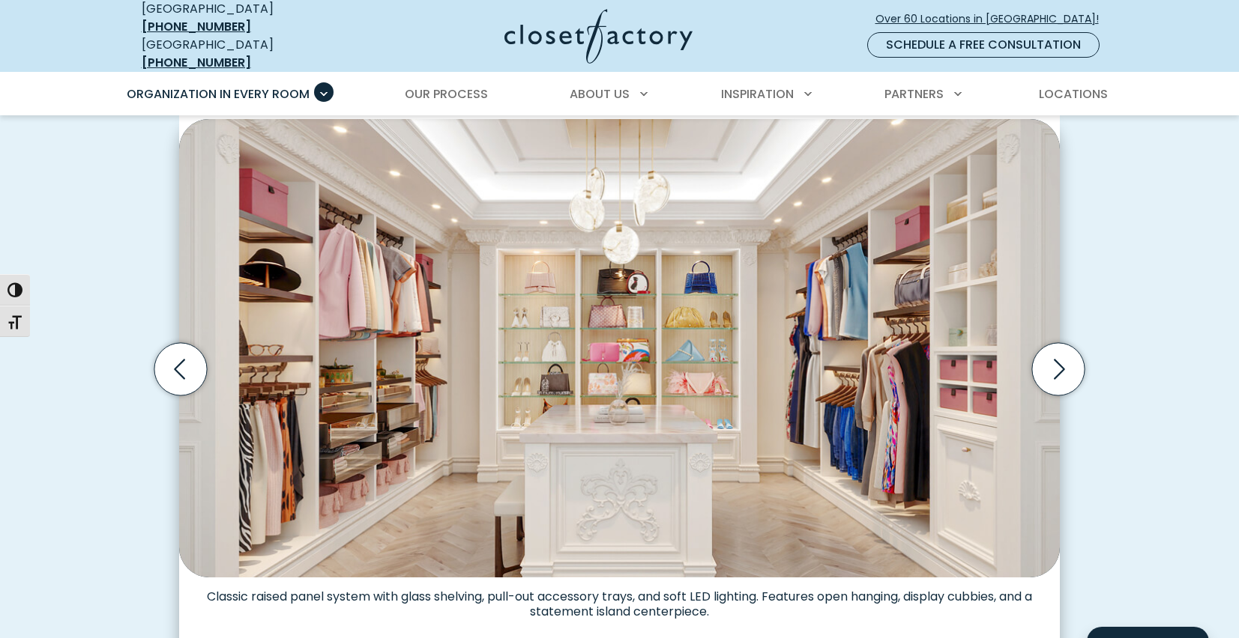
scroll to position [490, 0]
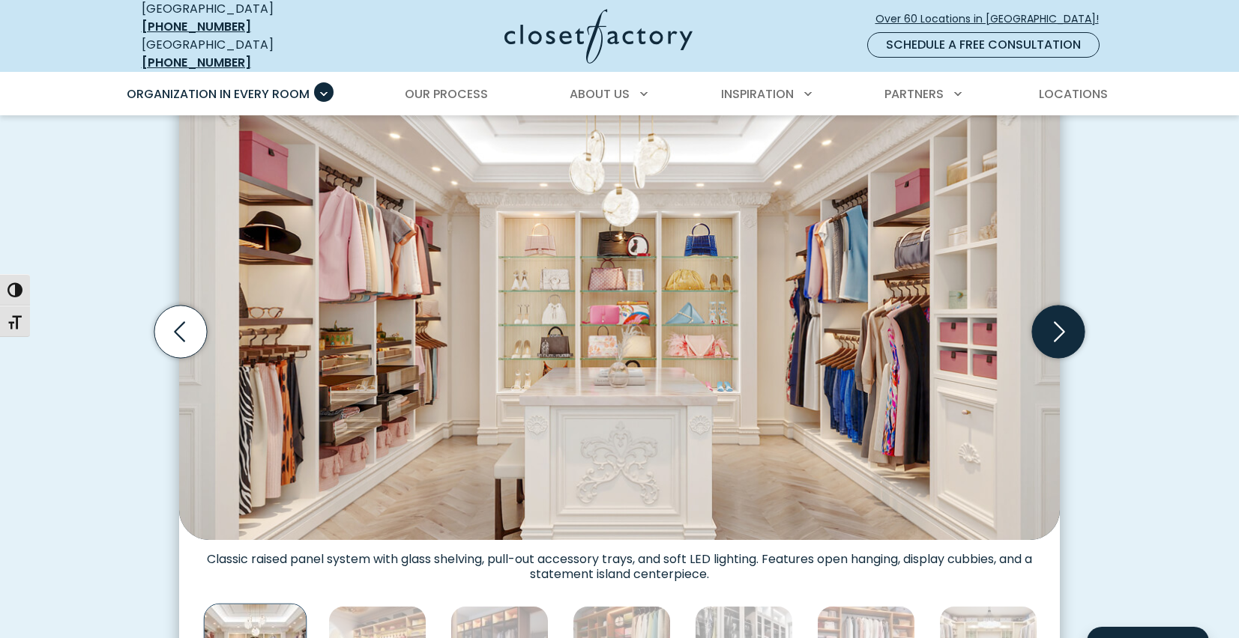
click at [1068, 321] on icon "Next slide" at bounding box center [1058, 332] width 52 height 52
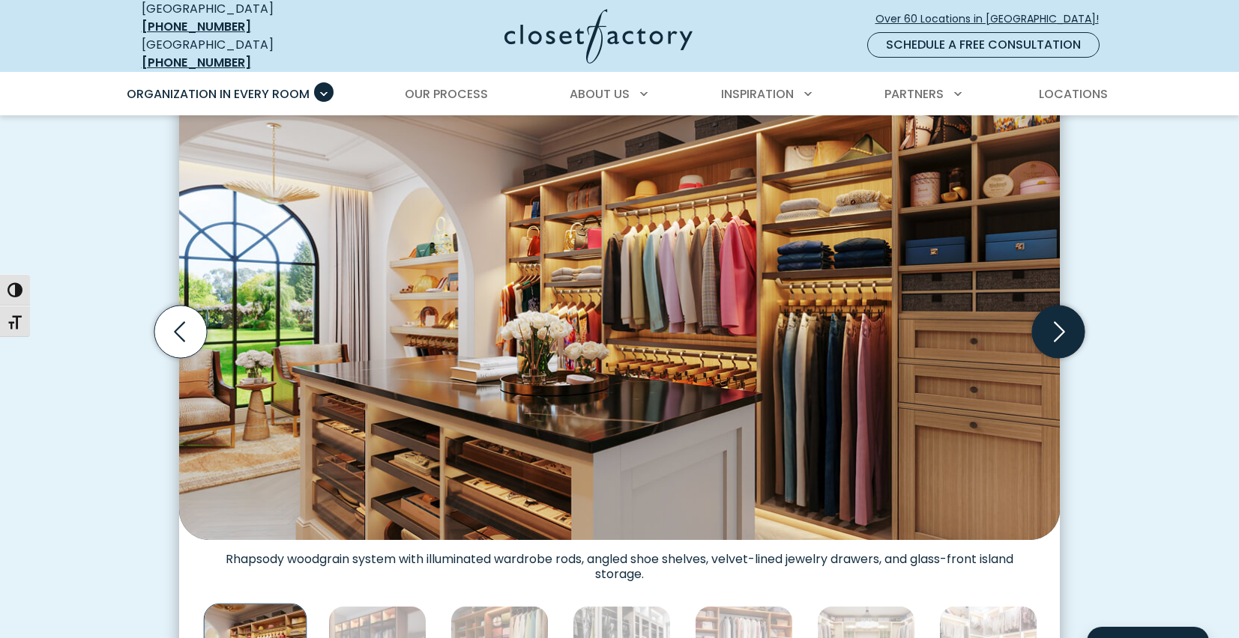
click at [1068, 321] on icon "Next slide" at bounding box center [1058, 332] width 52 height 52
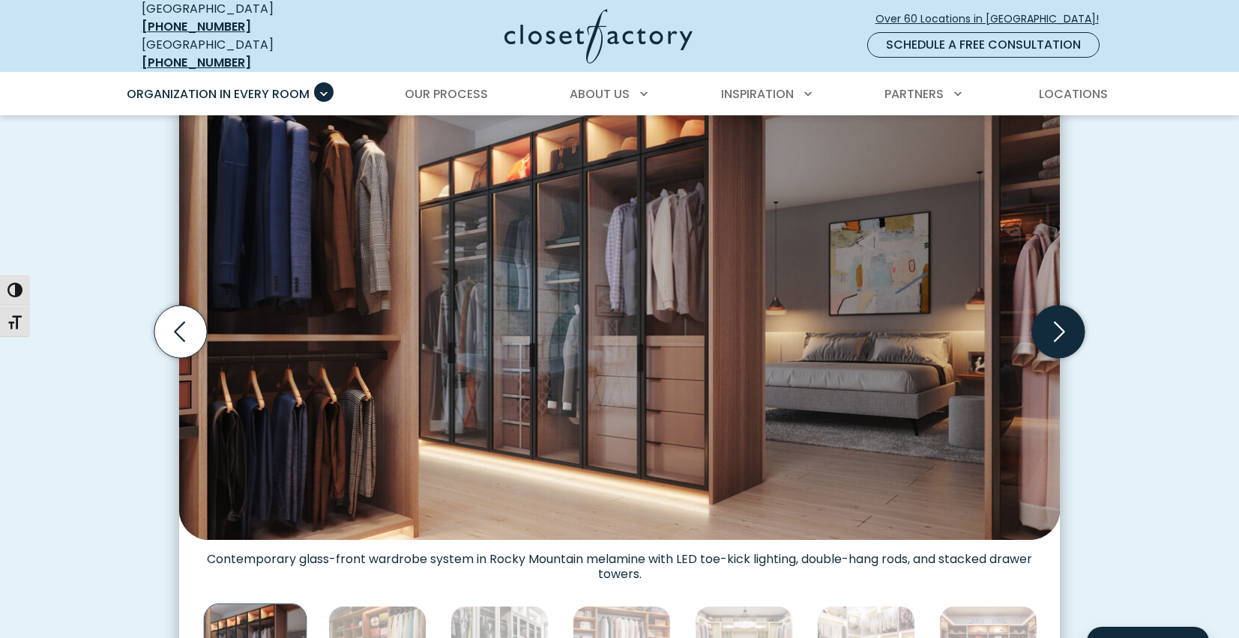
click at [1068, 321] on icon "Next slide" at bounding box center [1058, 332] width 52 height 52
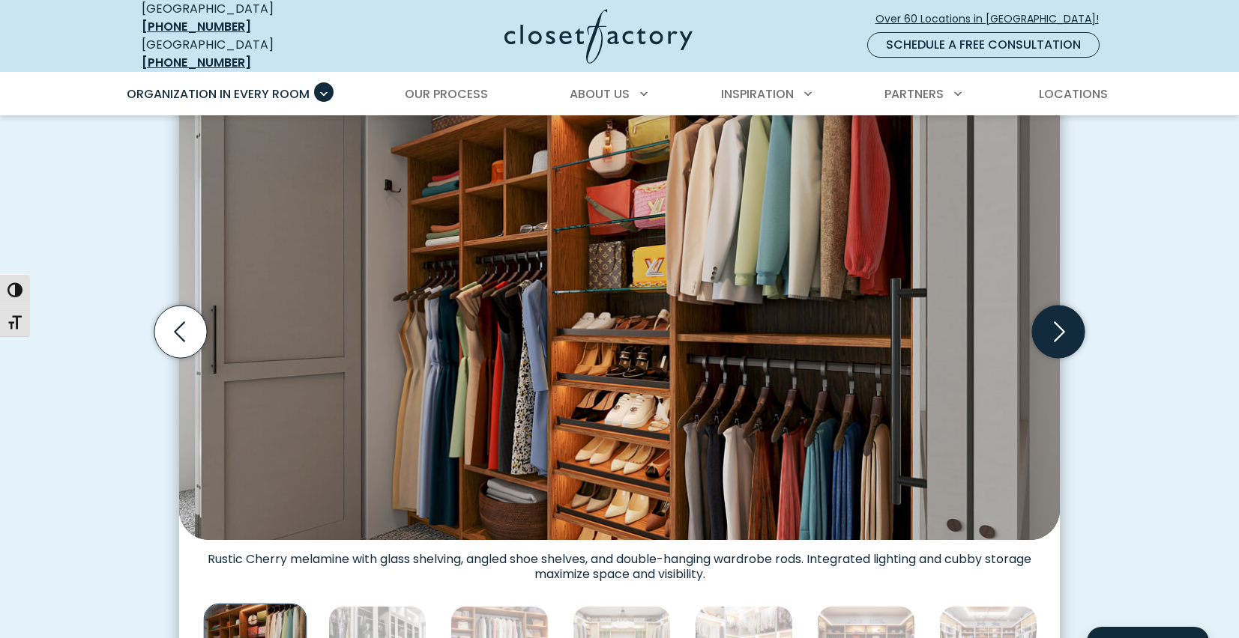
click at [1068, 321] on icon "Next slide" at bounding box center [1058, 332] width 52 height 52
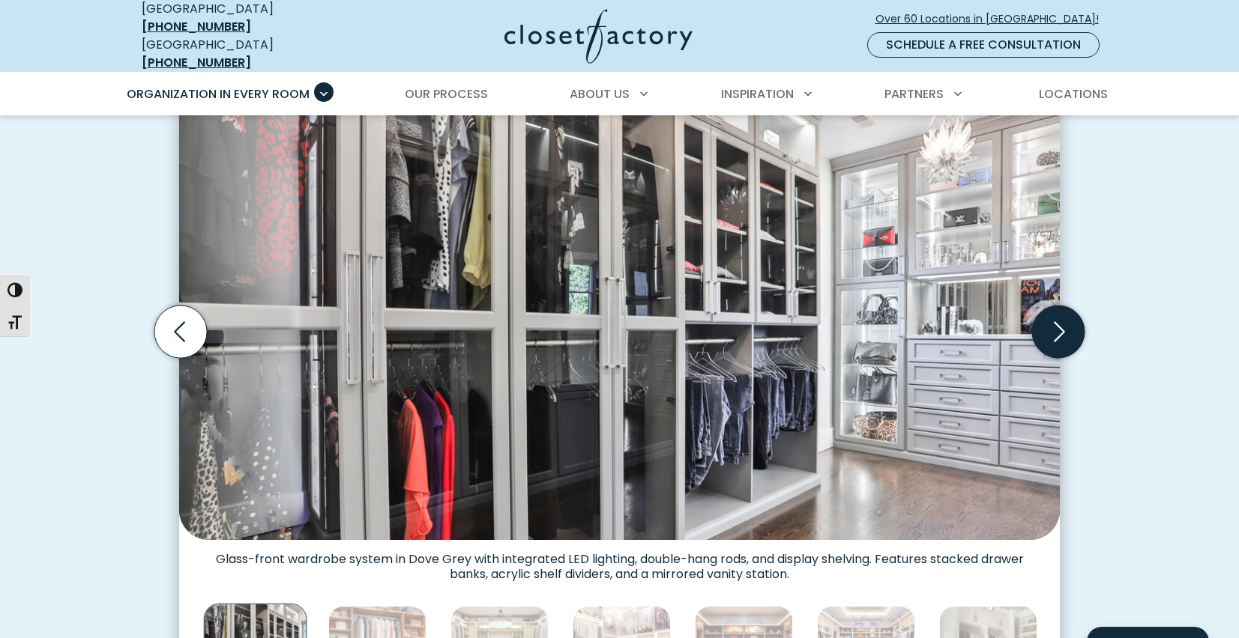
click at [1068, 321] on icon "Next slide" at bounding box center [1058, 332] width 52 height 52
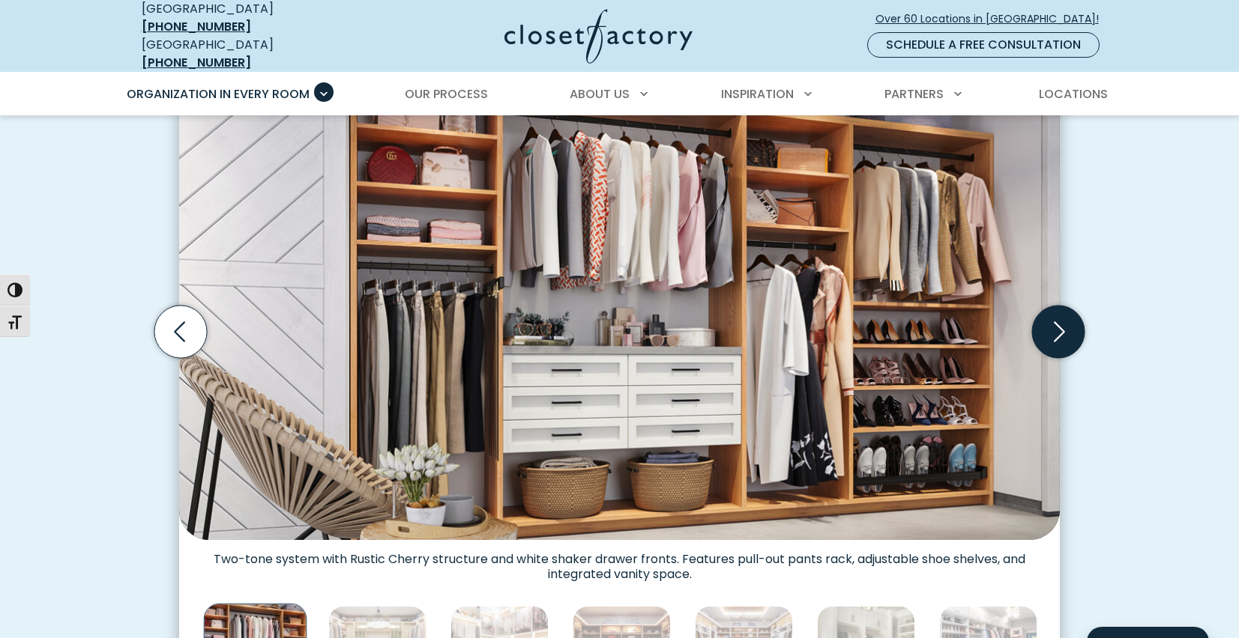
click at [1068, 321] on icon "Next slide" at bounding box center [1058, 332] width 52 height 52
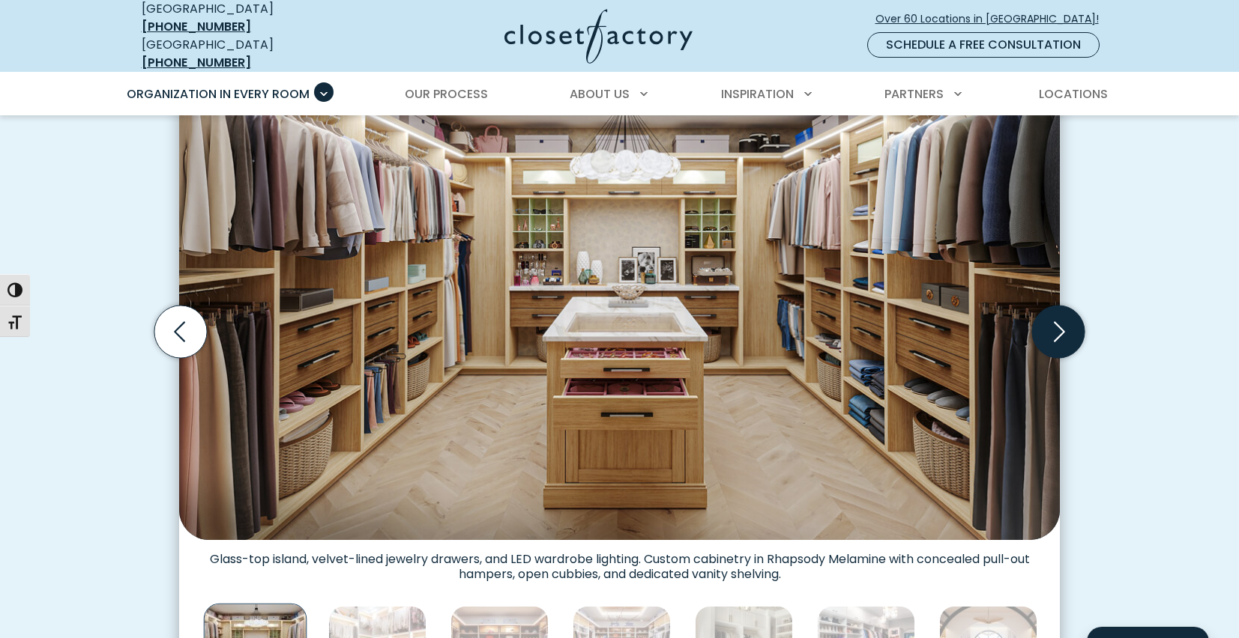
click at [1068, 321] on icon "Next slide" at bounding box center [1058, 332] width 52 height 52
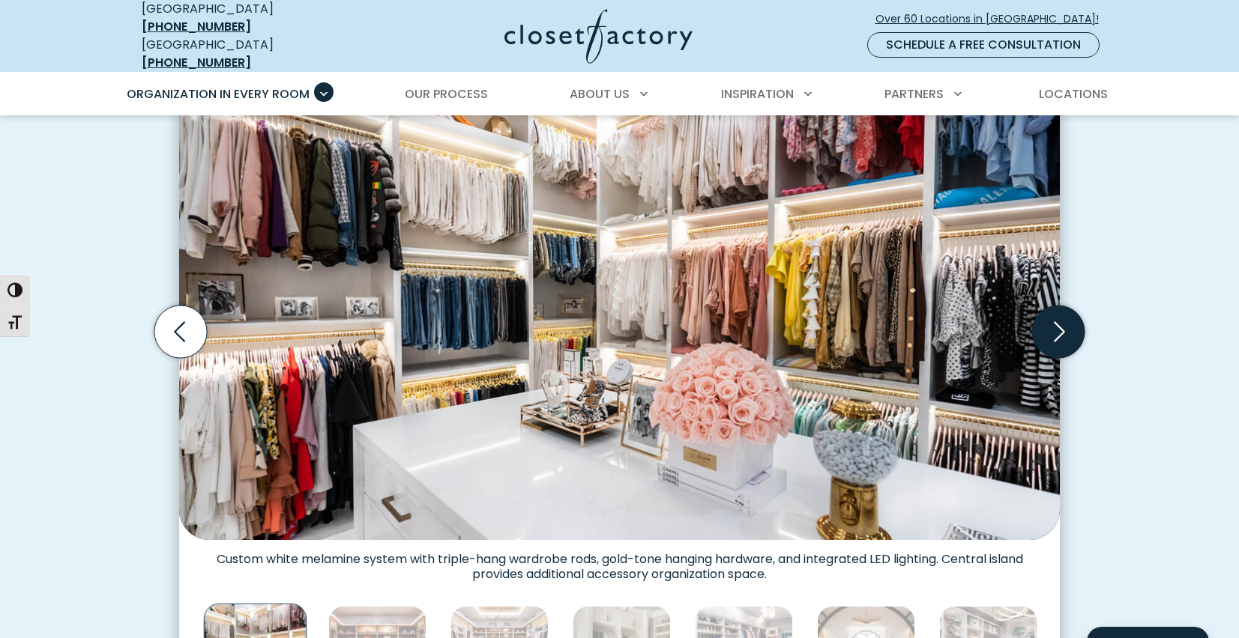
click at [1068, 321] on icon "Next slide" at bounding box center [1058, 332] width 52 height 52
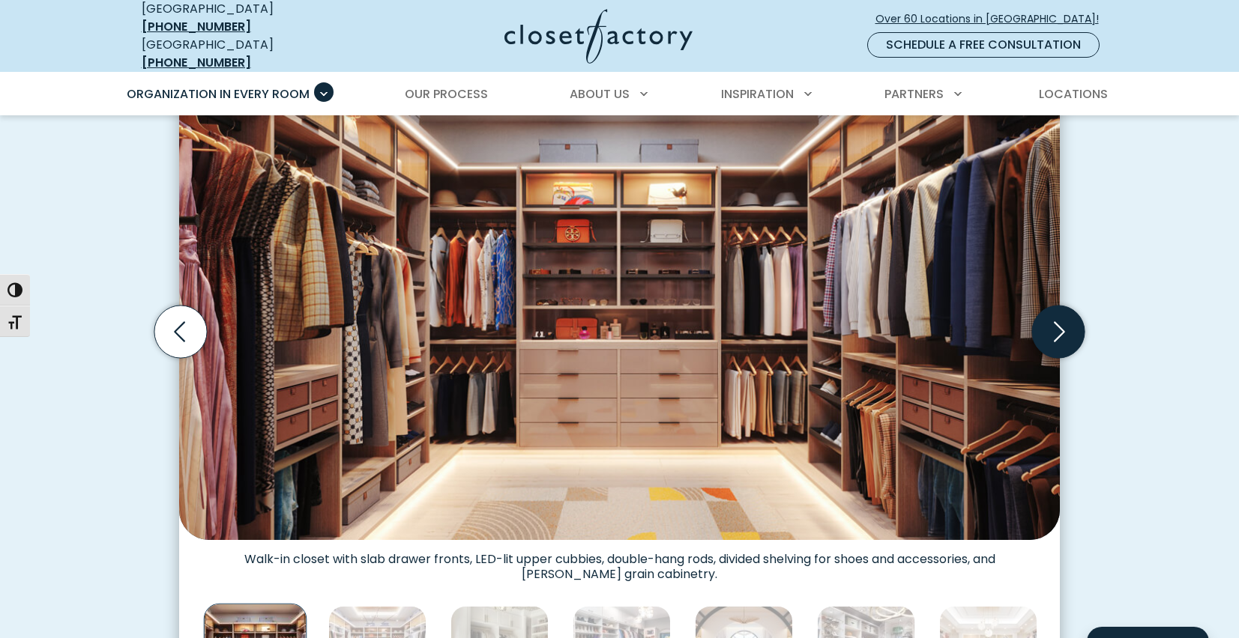
click at [1068, 321] on icon "Next slide" at bounding box center [1058, 332] width 52 height 52
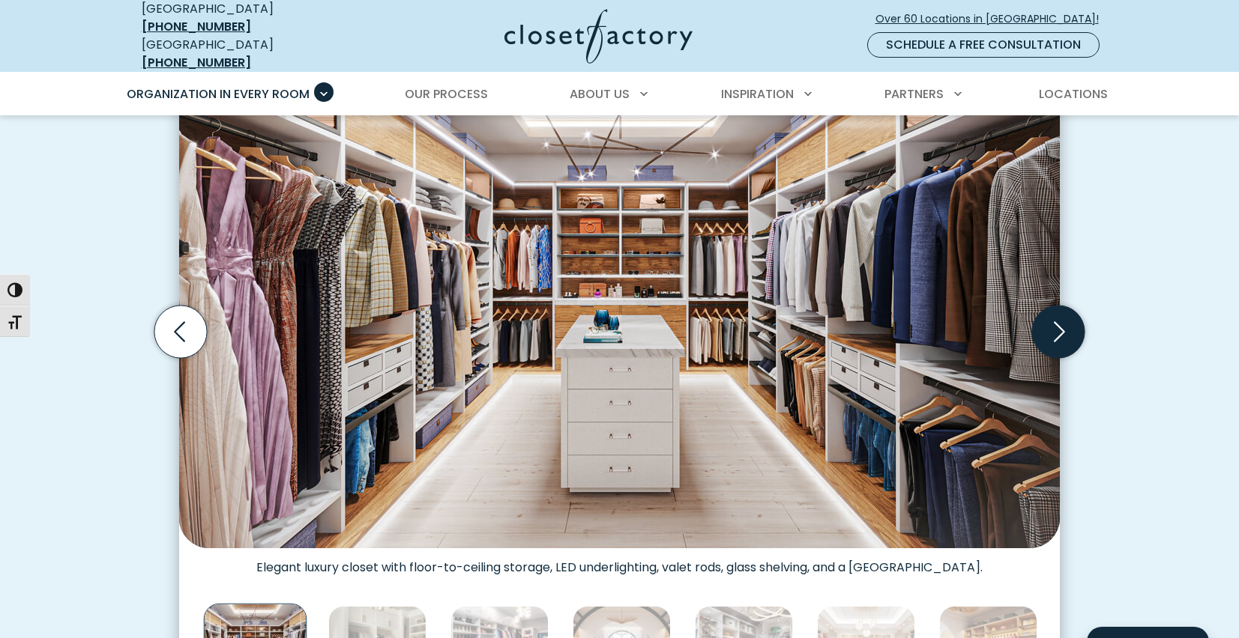
click at [1068, 321] on icon "Next slide" at bounding box center [1058, 332] width 52 height 52
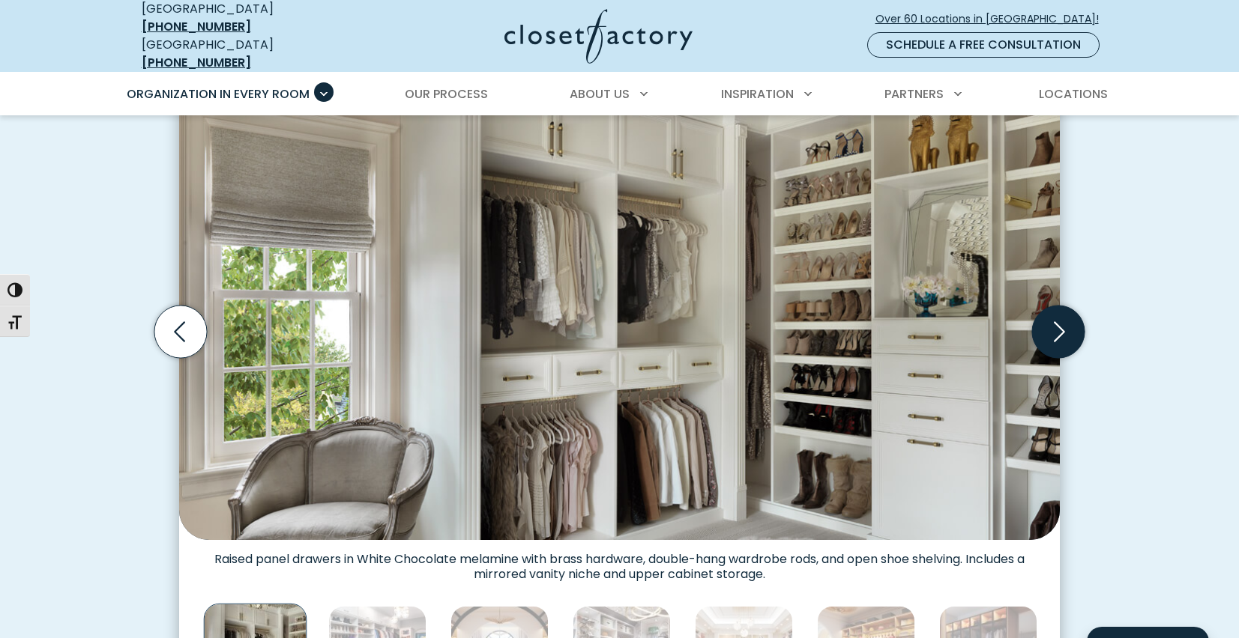
click at [1068, 321] on icon "Next slide" at bounding box center [1058, 332] width 52 height 52
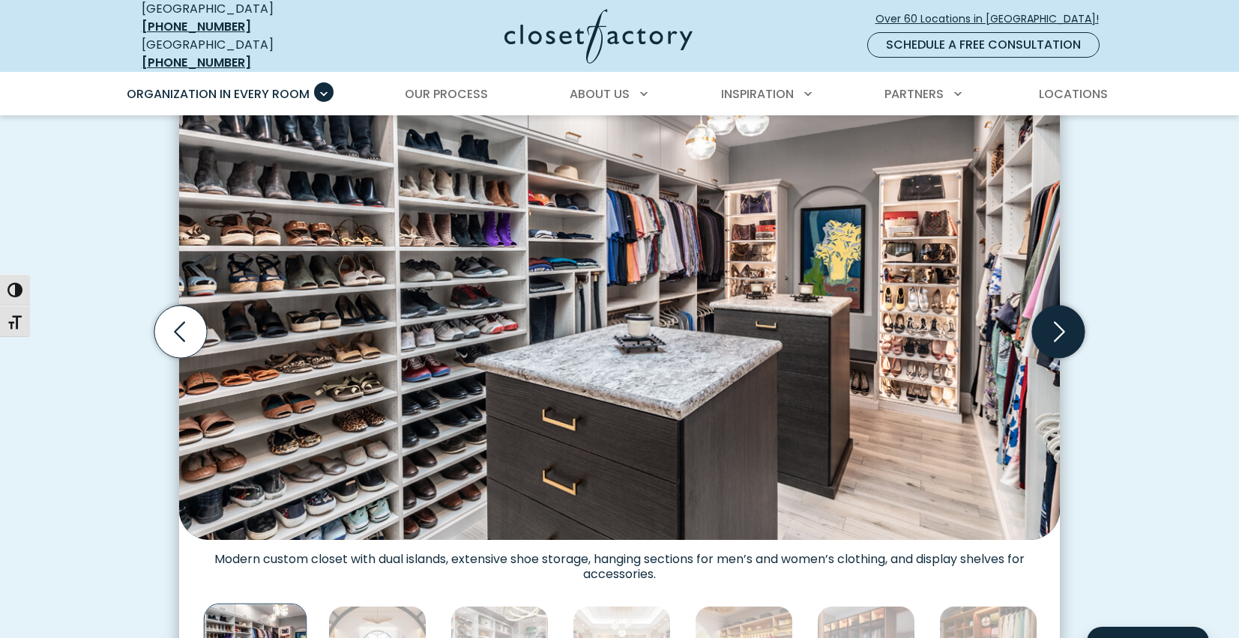
click at [1068, 321] on icon "Next slide" at bounding box center [1058, 332] width 52 height 52
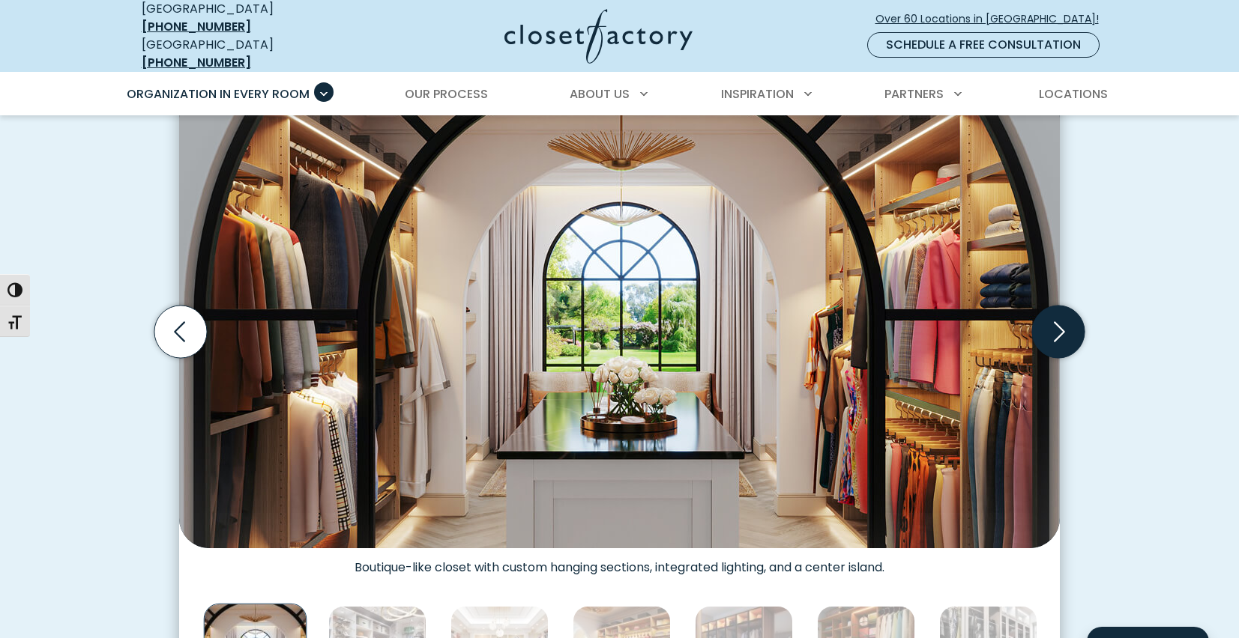
click at [1068, 321] on icon "Next slide" at bounding box center [1058, 332] width 52 height 52
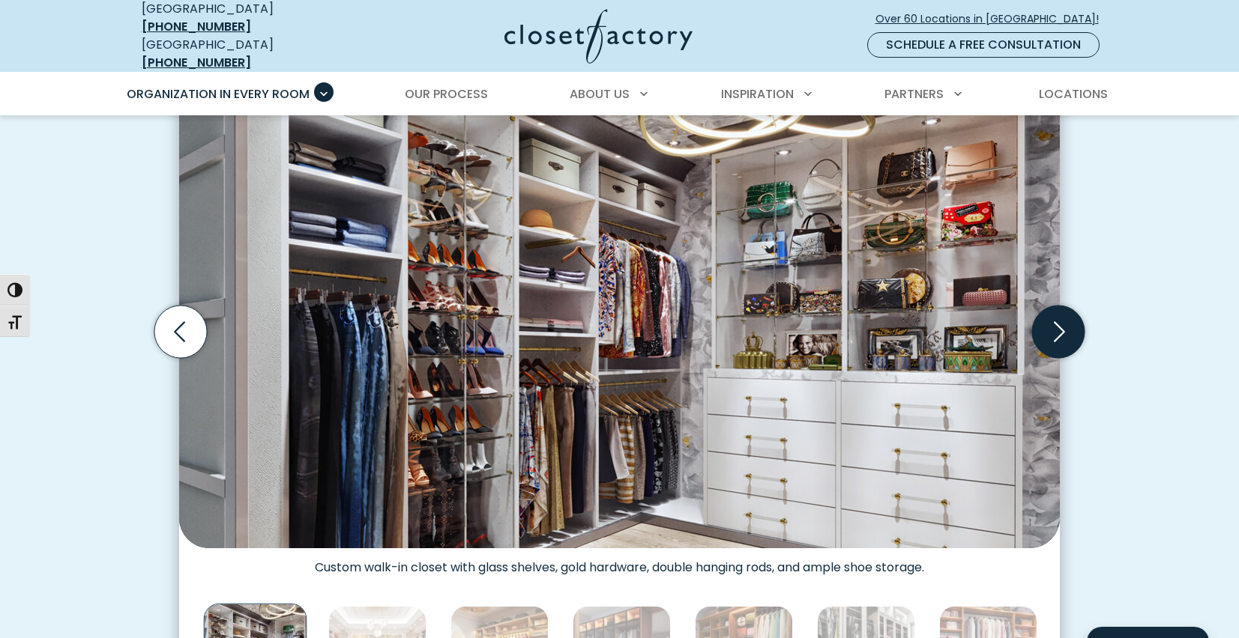
click at [1068, 321] on icon "Next slide" at bounding box center [1058, 332] width 52 height 52
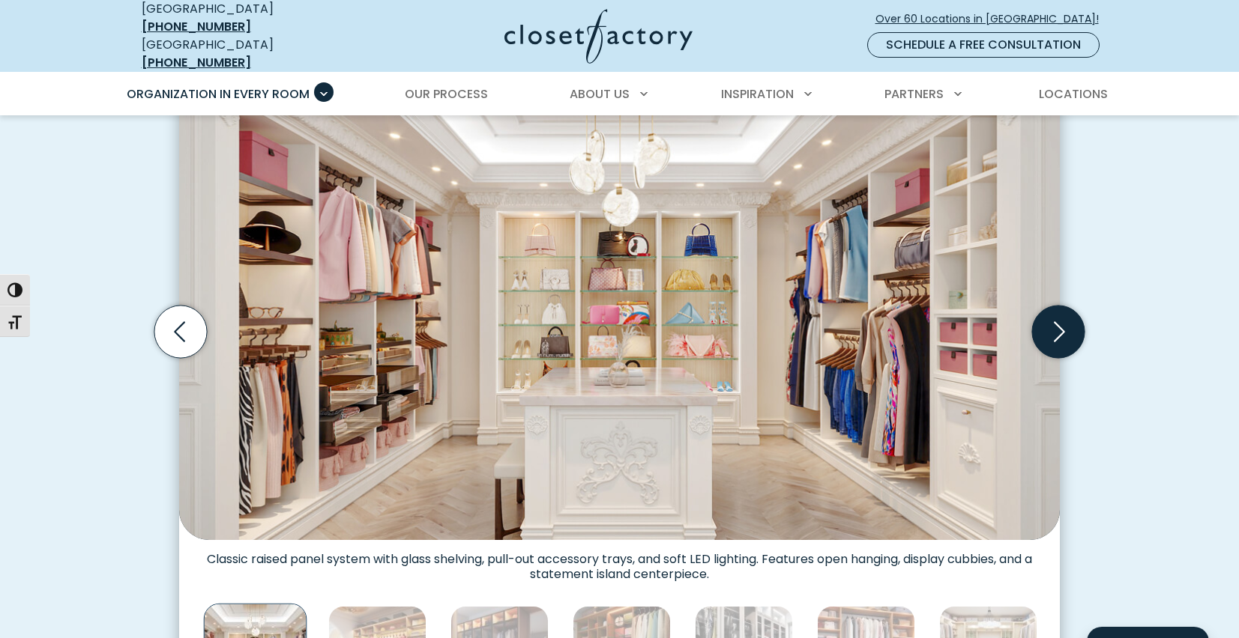
click at [1068, 321] on icon "Next slide" at bounding box center [1058, 332] width 52 height 52
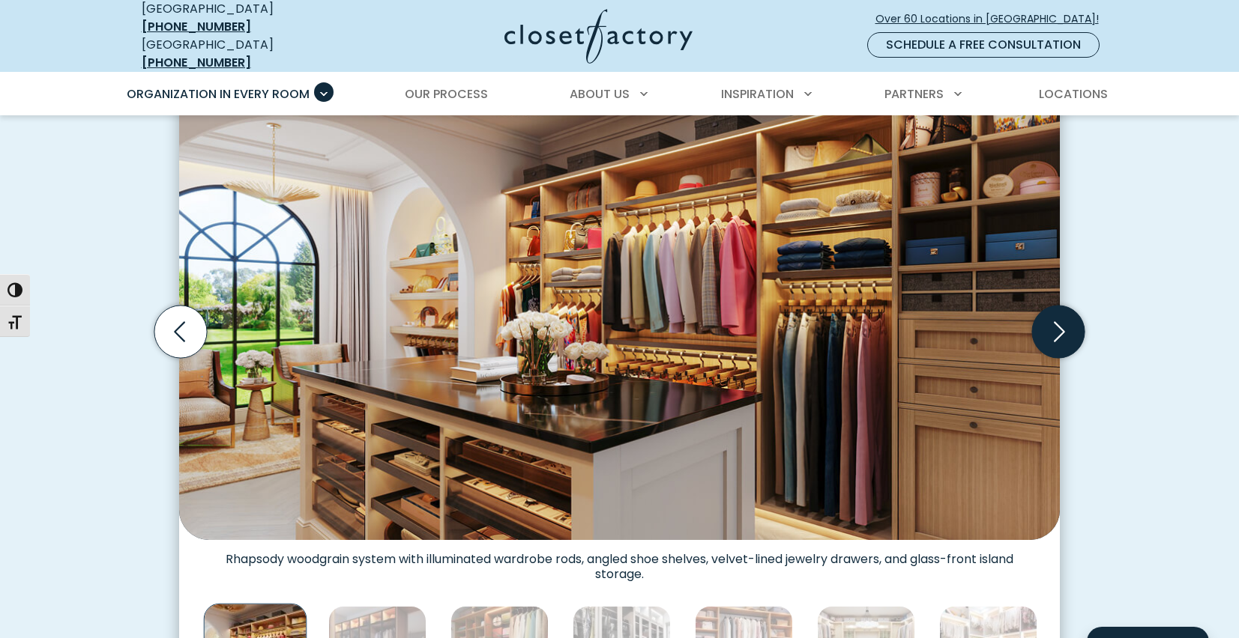
click at [1068, 321] on icon "Next slide" at bounding box center [1058, 332] width 52 height 52
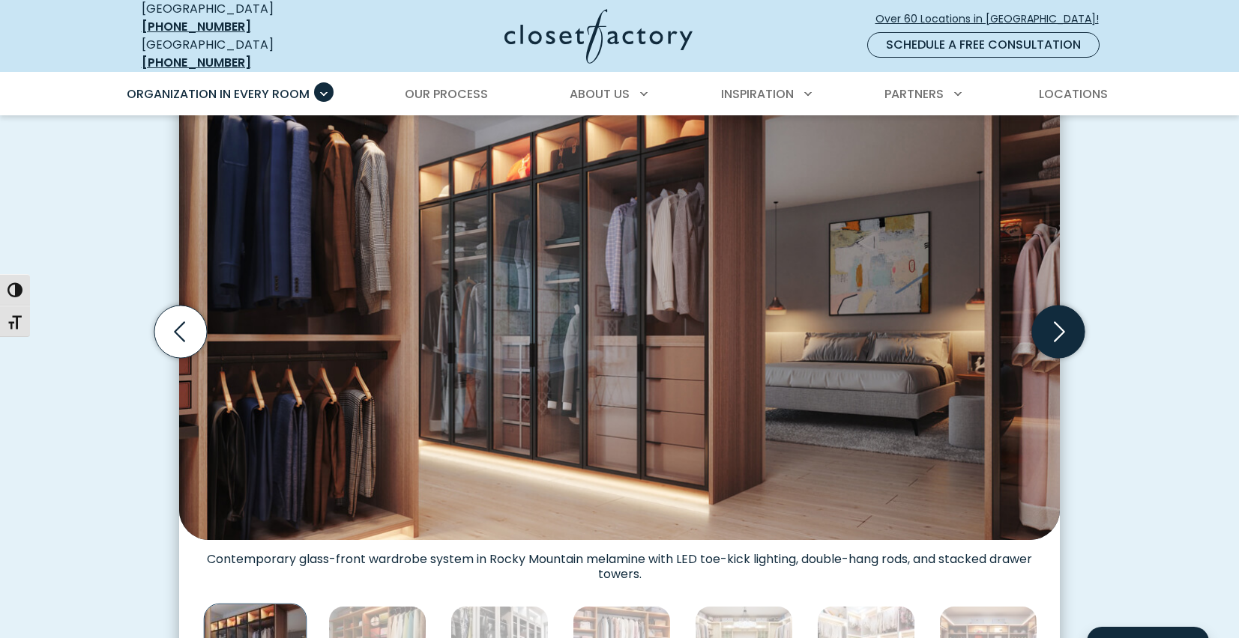
click at [1068, 321] on icon "Next slide" at bounding box center [1058, 332] width 52 height 52
